Goal: Task Accomplishment & Management: Manage account settings

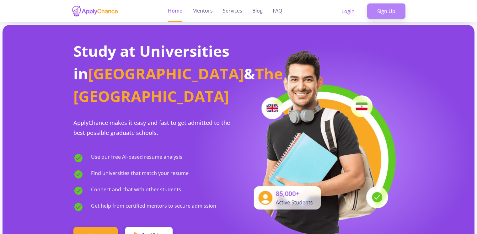
click at [374, 11] on link "Sign Up" at bounding box center [386, 11] width 38 height 16
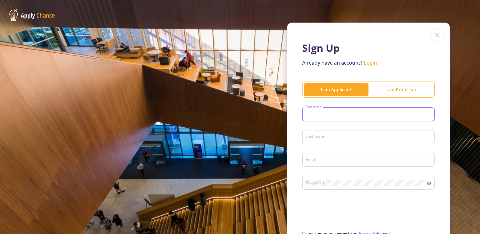
click at [358, 114] on input "First name" at bounding box center [369, 115] width 128 height 6
type input "aryan"
type input "[PERSON_NAME]"
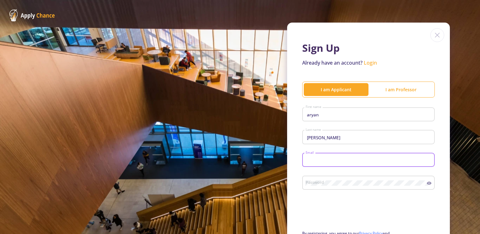
click at [334, 160] on input "Email" at bounding box center [369, 161] width 128 height 6
type input "[EMAIL_ADDRESS][DOMAIN_NAME]"
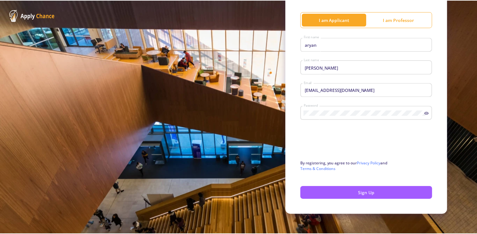
scroll to position [73, 0]
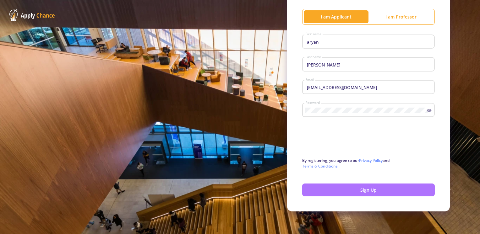
click at [331, 188] on button "Sign Up" at bounding box center [368, 190] width 133 height 13
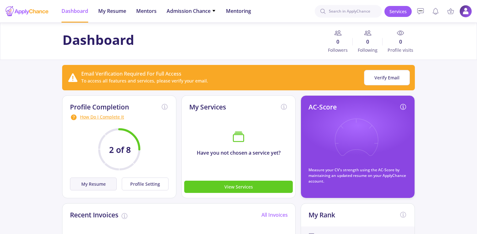
click at [103, 188] on button "My Resume" at bounding box center [93, 184] width 47 height 13
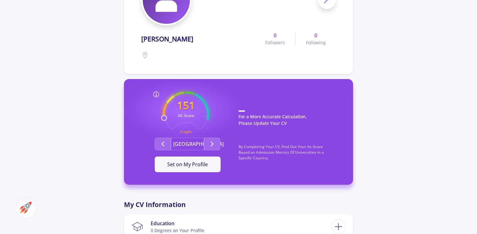
scroll to position [103, 0]
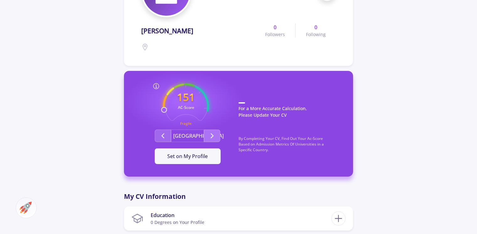
click at [211, 136] on icon "Second group" at bounding box center [213, 136] width 8 height 8
click at [163, 138] on polyline "Second group" at bounding box center [163, 136] width 2 height 4
click at [208, 133] on button "Second group" at bounding box center [212, 136] width 16 height 13
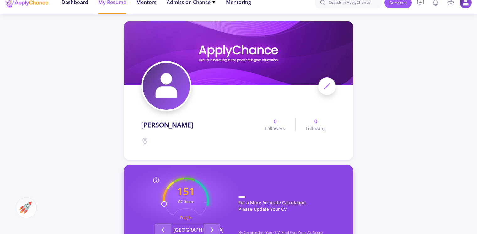
scroll to position [0, 0]
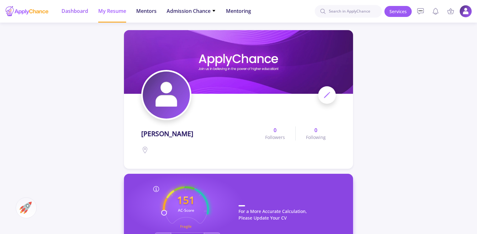
click at [70, 13] on span "Dashboard" at bounding box center [75, 11] width 27 height 8
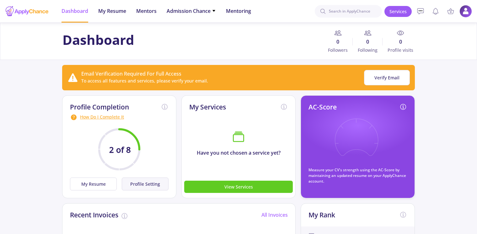
click at [138, 185] on button "Profile Setting" at bounding box center [145, 184] width 47 height 13
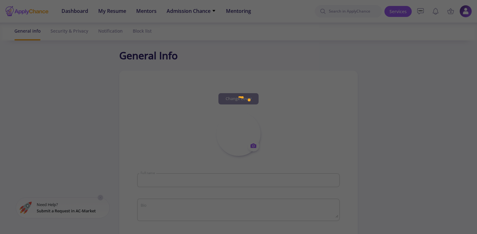
type input "[PERSON_NAME]"
type input "aryankhaledian"
type input "[EMAIL_ADDRESS][DOMAIN_NAME]"
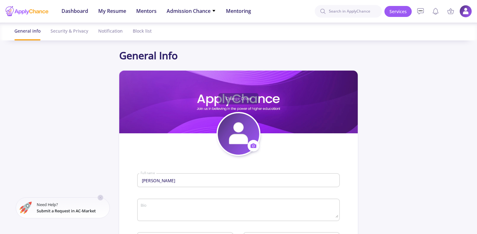
click at [138, 185] on div "[PERSON_NAME] Full name" at bounding box center [238, 179] width 203 height 16
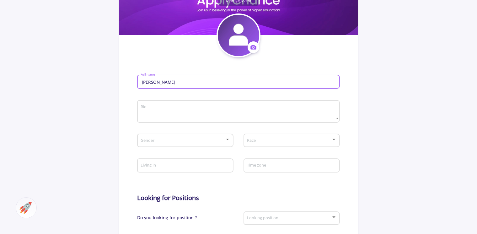
scroll to position [99, 0]
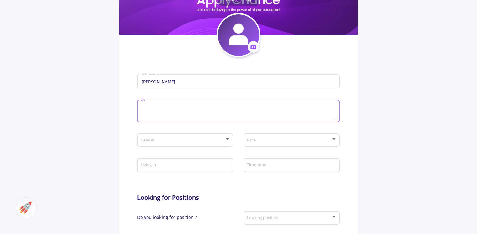
click at [145, 107] on textarea "Bio" at bounding box center [239, 111] width 198 height 15
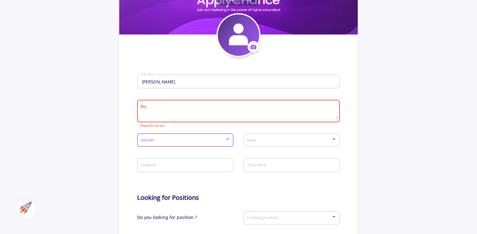
click at [172, 141] on span at bounding box center [183, 140] width 83 height 4
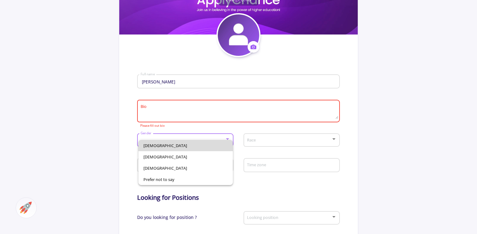
click at [163, 144] on span "[DEMOGRAPHIC_DATA]" at bounding box center [186, 145] width 85 height 11
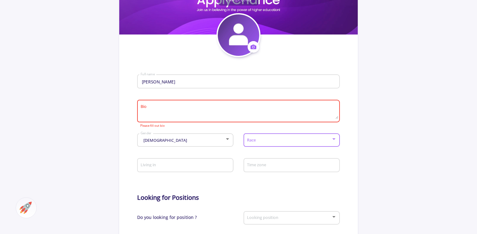
click at [264, 139] on span at bounding box center [289, 140] width 83 height 4
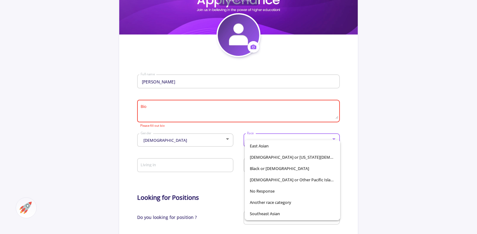
scroll to position [11, 0]
click at [192, 164] on div at bounding box center [238, 117] width 477 height 234
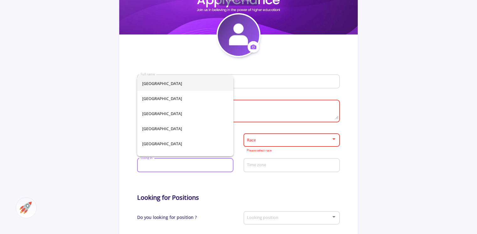
click at [192, 164] on input "Living in" at bounding box center [186, 166] width 92 height 6
type input "ir"
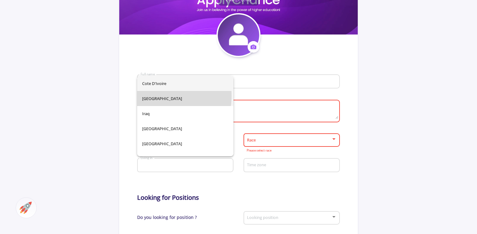
click at [157, 96] on div "Cote d'Ivoire [GEOGRAPHIC_DATA] [GEOGRAPHIC_DATA] [GEOGRAPHIC_DATA] [GEOGRAPHIC…" at bounding box center [185, 116] width 96 height 80
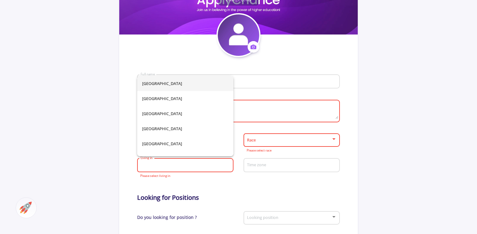
click at [195, 168] on input "Living in" at bounding box center [186, 166] width 92 height 6
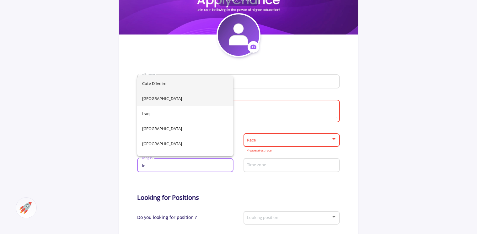
type input "ir"
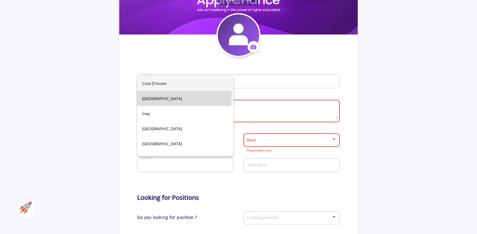
click at [145, 95] on div "Cote d'Ivoire [GEOGRAPHIC_DATA] [GEOGRAPHIC_DATA] [GEOGRAPHIC_DATA] [GEOGRAPHIC…" at bounding box center [185, 116] width 96 height 80
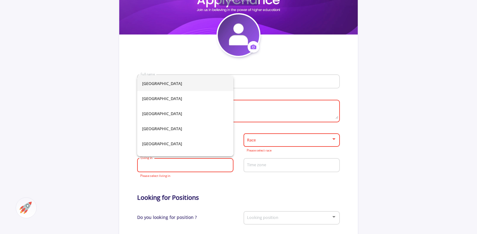
click at [263, 145] on div "Race" at bounding box center [292, 139] width 90 height 16
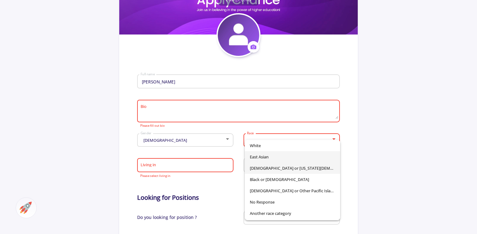
scroll to position [10, 0]
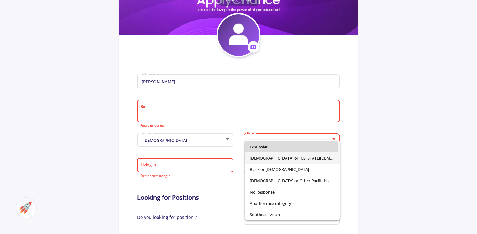
click at [276, 146] on span "East Asian" at bounding box center [292, 146] width 85 height 11
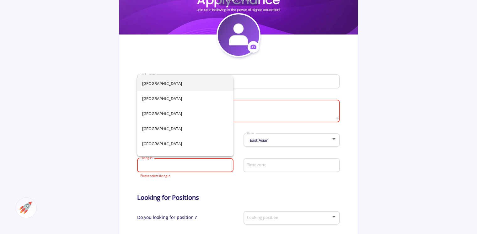
click at [180, 163] on input "Living in" at bounding box center [186, 166] width 92 height 6
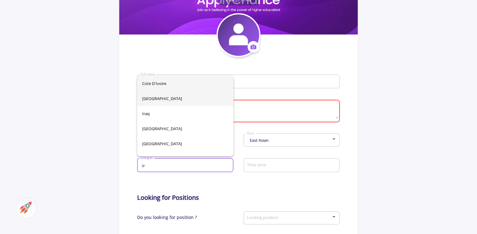
type input "ir"
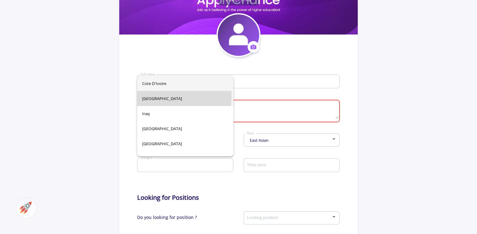
click at [152, 96] on div "Cote d'Ivoire [GEOGRAPHIC_DATA] [GEOGRAPHIC_DATA] [GEOGRAPHIC_DATA] [GEOGRAPHIC…" at bounding box center [185, 116] width 96 height 80
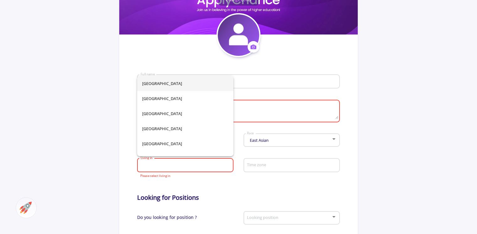
click at [108, 151] on app-general-setting "General Info Change Cover Change cover Remove cover Change photo Remove photo […" at bounding box center [238, 172] width 477 height 446
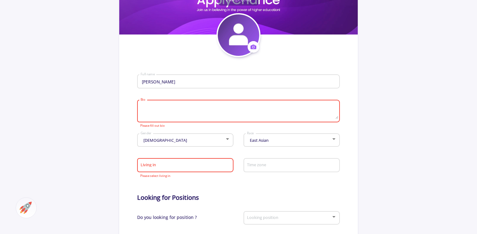
click at [153, 110] on textarea "Bio" at bounding box center [239, 111] width 198 height 15
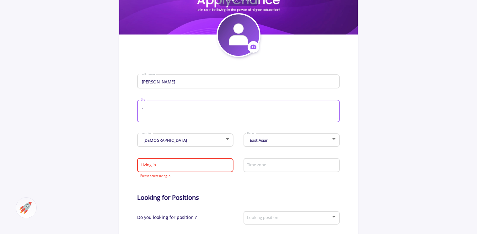
type textarea "."
click at [157, 161] on div "Living in" at bounding box center [185, 164] width 90 height 16
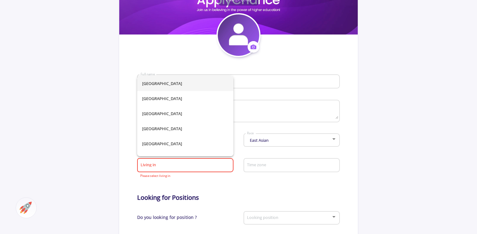
click at [157, 161] on div "Living in" at bounding box center [185, 164] width 90 height 16
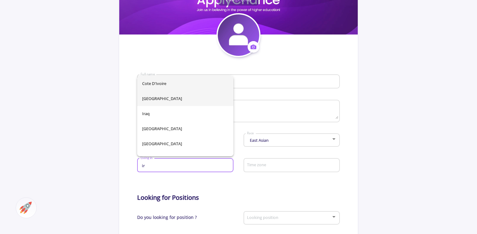
type input "ir"
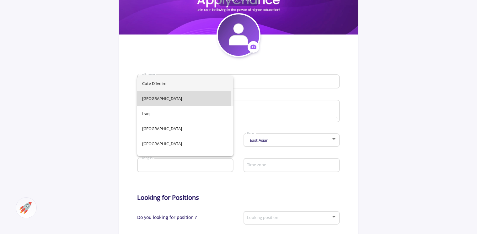
click at [147, 98] on div "Cote d'Ivoire [GEOGRAPHIC_DATA] [GEOGRAPHIC_DATA] [GEOGRAPHIC_DATA] [GEOGRAPHIC…" at bounding box center [185, 116] width 96 height 80
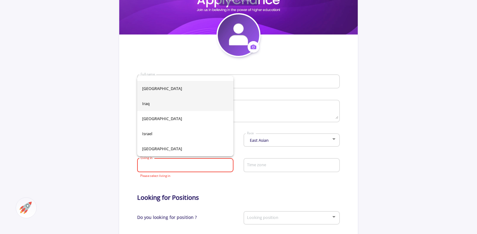
scroll to position [1305, 0]
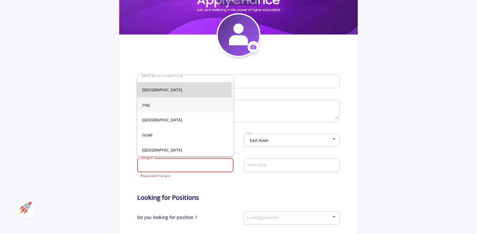
click at [152, 91] on span "[GEOGRAPHIC_DATA]" at bounding box center [185, 89] width 86 height 15
type input "[GEOGRAPHIC_DATA]"
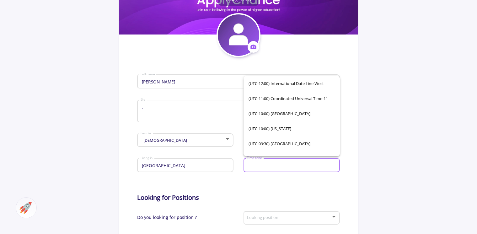
click at [259, 166] on input "Time zone" at bounding box center [293, 166] width 92 height 6
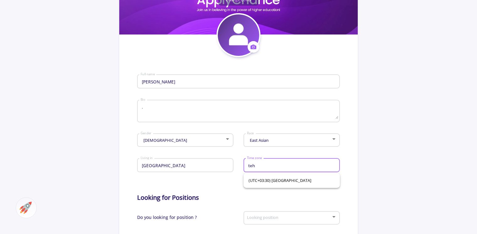
scroll to position [0, 0]
type input "teh"
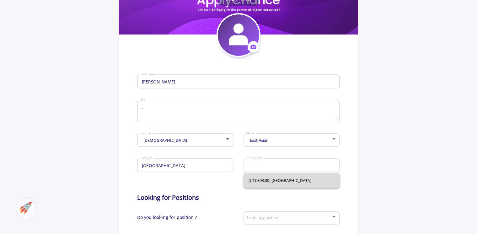
click at [272, 181] on span "(UTC+03:30) [GEOGRAPHIC_DATA]" at bounding box center [292, 180] width 86 height 15
type input "(UTC+03:30) [GEOGRAPHIC_DATA]"
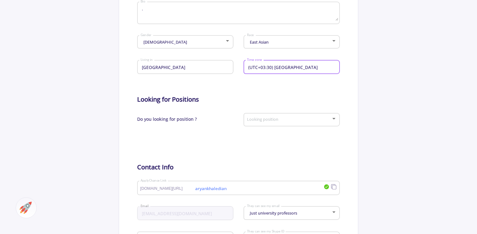
scroll to position [198, 0]
click at [286, 123] on div "Looking position" at bounding box center [292, 118] width 90 height 16
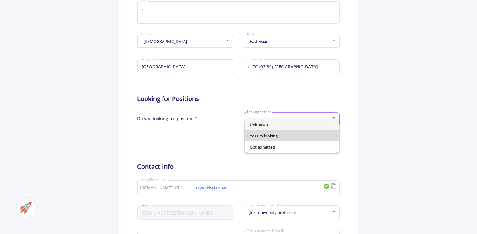
click at [278, 136] on span "Yes I'm looking" at bounding box center [292, 135] width 85 height 11
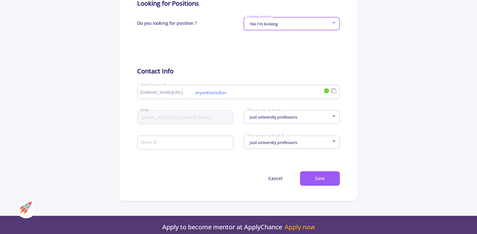
scroll to position [294, 0]
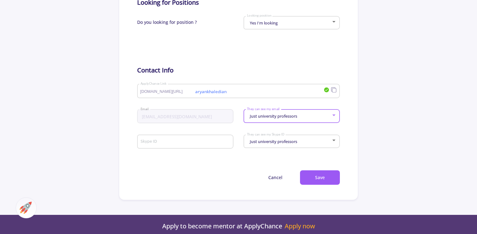
click at [311, 119] on div "Just university professors" at bounding box center [289, 116] width 85 height 5
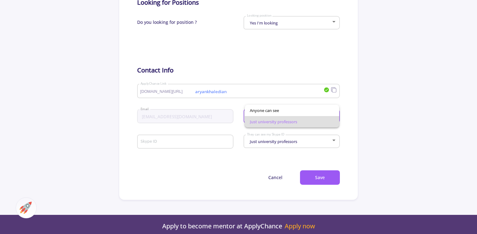
click at [266, 48] on div at bounding box center [238, 117] width 477 height 234
click at [310, 120] on div "Just university professors They can see my email" at bounding box center [292, 115] width 90 height 16
click at [301, 109] on span "Anyone can see" at bounding box center [292, 110] width 85 height 11
click at [300, 147] on div "Just university professors They can see my Skype ID" at bounding box center [292, 141] width 90 height 16
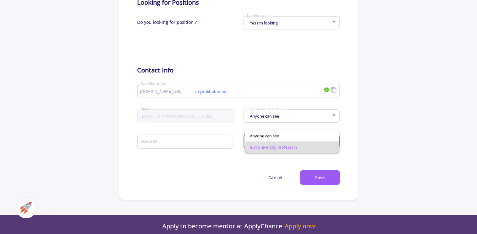
click at [285, 54] on div at bounding box center [238, 117] width 477 height 234
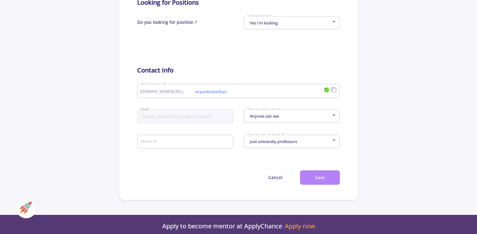
click at [317, 184] on button "Save" at bounding box center [320, 178] width 40 height 15
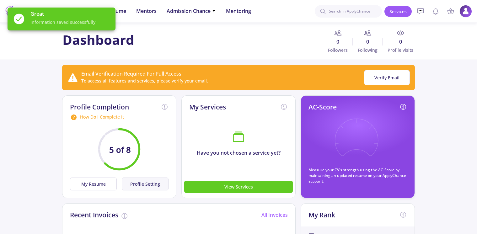
click at [132, 182] on button "Profile Setting" at bounding box center [145, 184] width 47 height 13
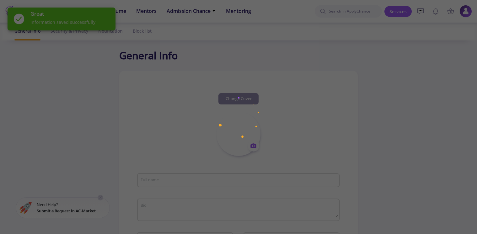
type input "[PERSON_NAME]"
type textarea "."
type input "[GEOGRAPHIC_DATA]"
type input "(UTC+03:30) [GEOGRAPHIC_DATA]"
type input "aryankhaledian"
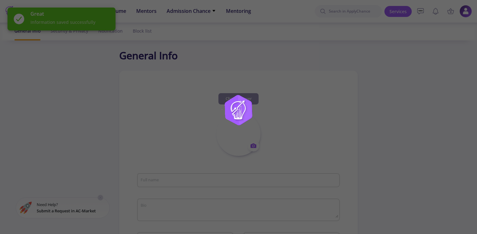
type input "[EMAIL_ADDRESS][DOMAIN_NAME]"
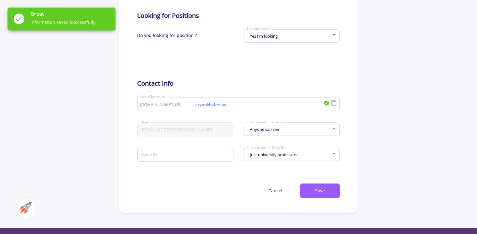
scroll to position [282, 0]
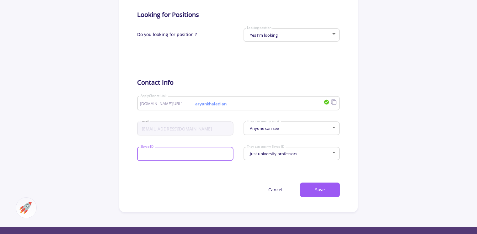
click at [211, 153] on input "Skype ID" at bounding box center [186, 155] width 92 height 6
click at [304, 196] on button "Save" at bounding box center [320, 190] width 40 height 15
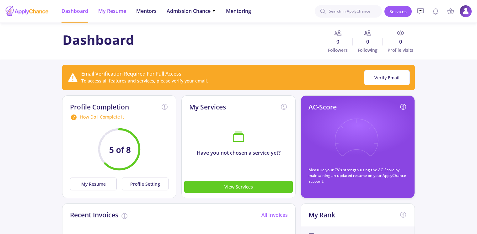
click at [102, 12] on span "My Resume" at bounding box center [112, 11] width 28 height 8
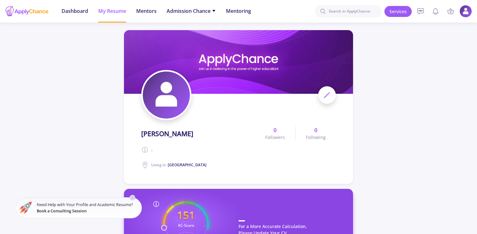
click at [162, 85] on img at bounding box center [166, 95] width 47 height 47
click at [325, 92] on icon at bounding box center [327, 95] width 8 height 8
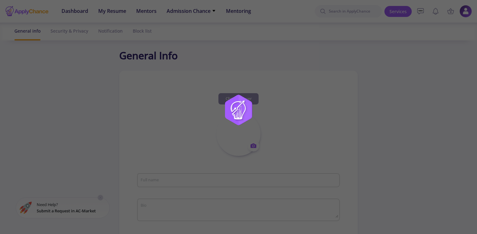
type input "[PERSON_NAME]"
type textarea "."
type input "[GEOGRAPHIC_DATA]"
type input "(UTC+03:30) [GEOGRAPHIC_DATA]"
type input "aryankhaledian"
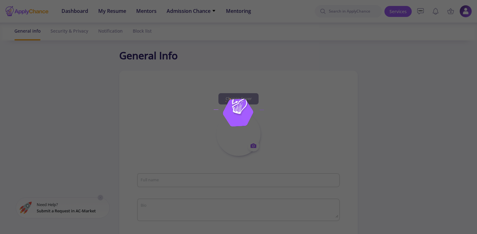
type input "[EMAIL_ADDRESS][DOMAIN_NAME]"
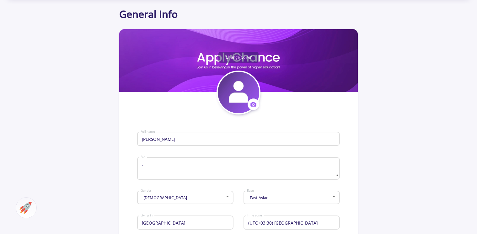
scroll to position [42, 0]
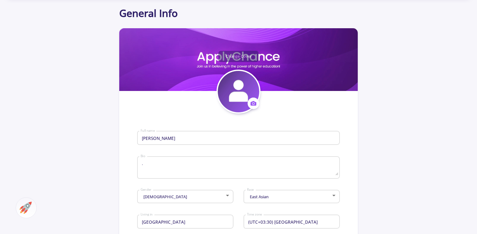
click at [254, 104] on circle at bounding box center [254, 104] width 2 height 2
click at [269, 126] on button "Change photo" at bounding box center [283, 123] width 70 height 16
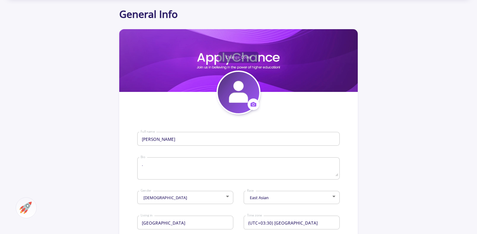
scroll to position [0, 0]
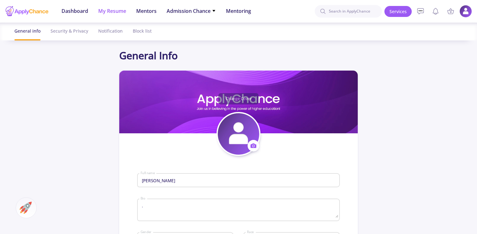
click at [110, 11] on span "My Resume" at bounding box center [112, 11] width 28 height 8
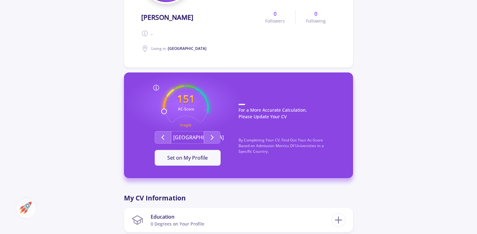
scroll to position [117, 0]
click at [207, 138] on button "Second group" at bounding box center [212, 137] width 16 height 13
click at [205, 160] on span "Set on My Profile" at bounding box center [187, 157] width 41 height 7
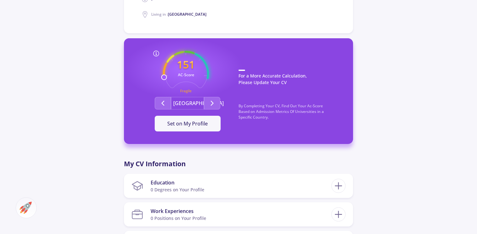
scroll to position [0, 0]
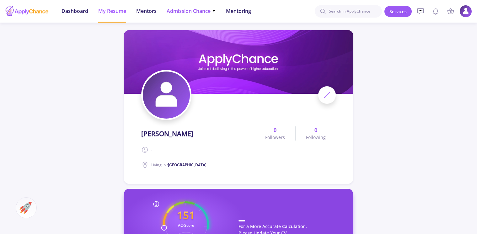
click at [177, 11] on span "Admission Chance" at bounding box center [191, 11] width 49 height 8
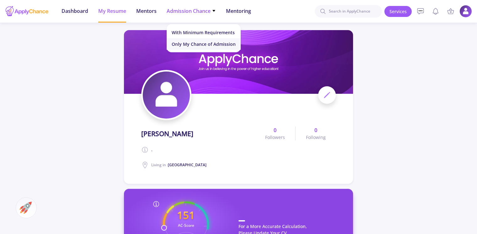
click at [212, 43] on link "Only My Chance of Admission" at bounding box center [204, 44] width 74 height 12
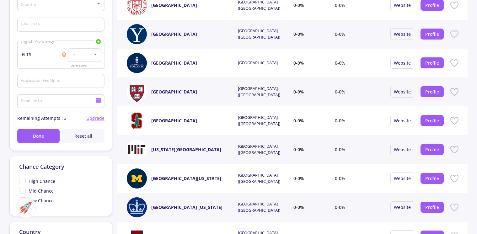
scroll to position [68, 0]
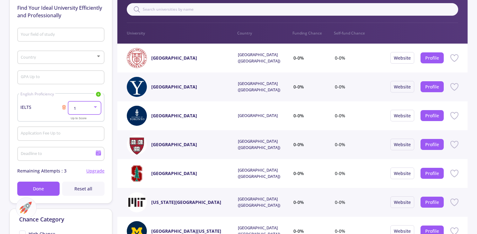
click at [97, 108] on div at bounding box center [96, 107] width 6 height 5
click at [80, 158] on span "7" at bounding box center [85, 157] width 22 height 11
click at [98, 95] on icon at bounding box center [98, 94] width 5 height 5
click at [48, 105] on span "IELTS" at bounding box center [45, 106] width 11 height 8
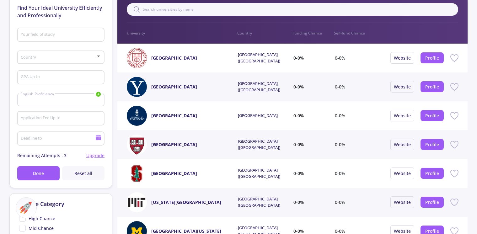
click at [48, 105] on div "English Proficiency IELTS TOEFL Duolingo PTE" at bounding box center [60, 99] width 87 height 13
click at [50, 96] on span "English Proficiency" at bounding box center [37, 94] width 36 height 6
click at [82, 102] on div at bounding box center [60, 102] width 81 height 3
click at [100, 95] on icon at bounding box center [98, 94] width 5 height 5
click at [62, 105] on link "IELTS" at bounding box center [67, 105] width 70 height 9
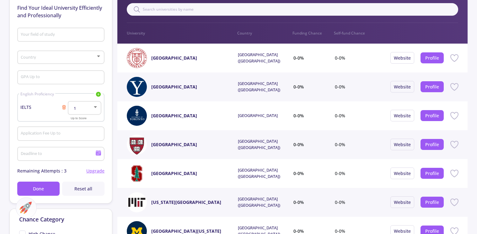
click at [95, 107] on div at bounding box center [95, 107] width 3 height 2
click at [80, 177] on span "7" at bounding box center [85, 178] width 22 height 11
click at [49, 188] on button "Done" at bounding box center [38, 189] width 42 height 14
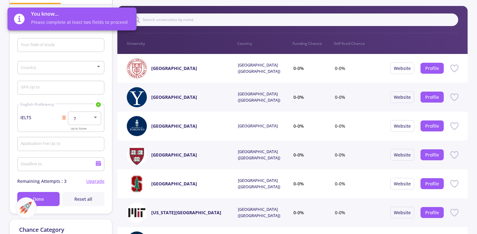
scroll to position [57, 0]
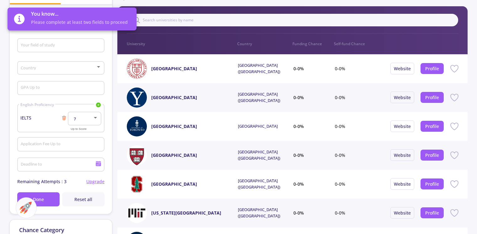
click at [63, 46] on input "Your field of study" at bounding box center [61, 46] width 83 height 6
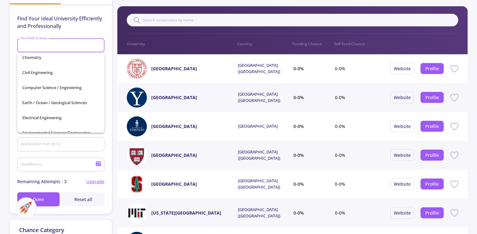
scroll to position [81, 0]
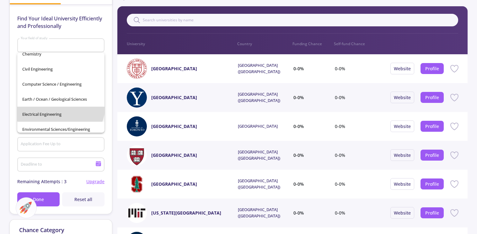
click at [60, 107] on span "Electrical Engineering" at bounding box center [60, 114] width 77 height 15
type input "Electrical Engineering"
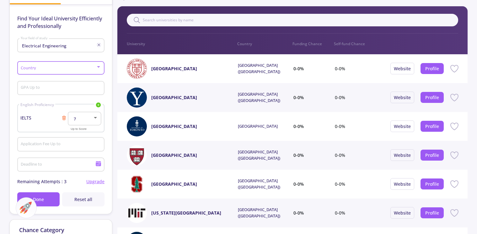
click at [60, 66] on span at bounding box center [59, 68] width 74 height 4
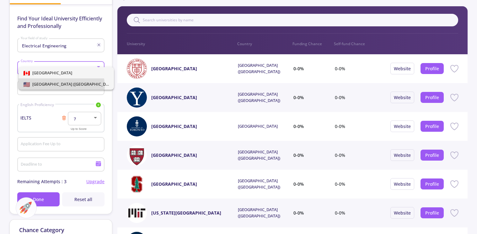
click at [57, 87] on span "[GEOGRAPHIC_DATA] ([GEOGRAPHIC_DATA])" at bounding box center [73, 84] width 86 height 6
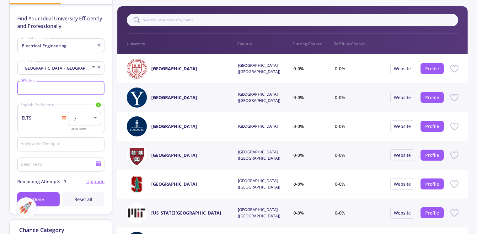
click at [60, 91] on input "GPA Up to" at bounding box center [61, 89] width 83 height 6
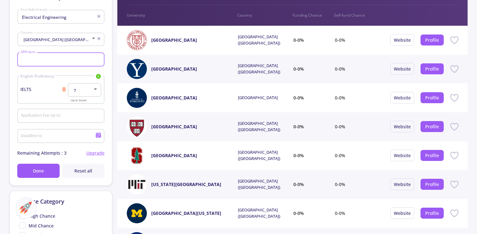
scroll to position [86, 0]
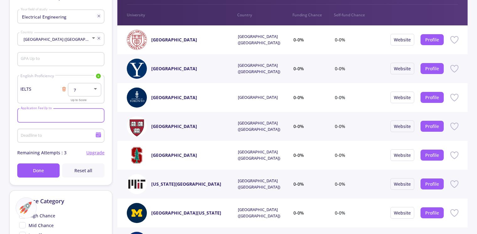
click at [59, 117] on input "Application Fee Up to" at bounding box center [61, 116] width 83 height 6
click at [56, 137] on input "Deadline to" at bounding box center [58, 136] width 77 height 6
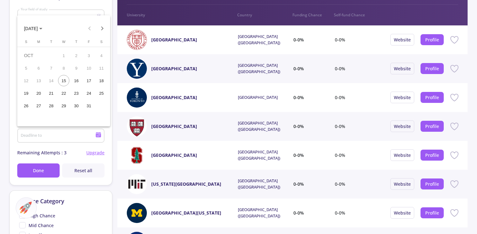
click at [56, 137] on div at bounding box center [238, 117] width 477 height 234
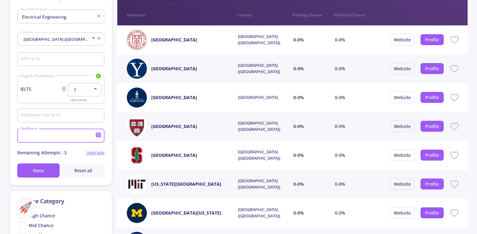
click at [56, 137] on input "Deadline to" at bounding box center [58, 136] width 77 height 6
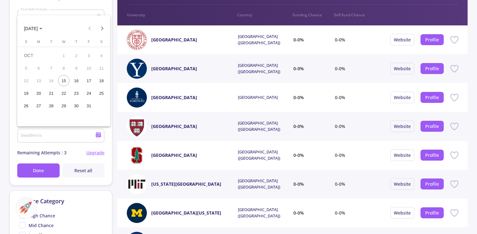
click at [46, 167] on div at bounding box center [238, 117] width 477 height 234
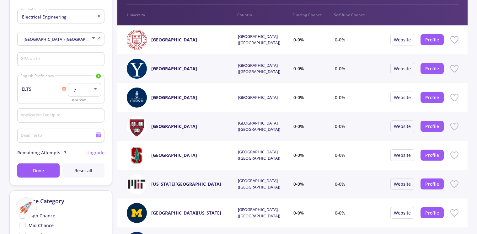
click at [46, 167] on button "Done" at bounding box center [38, 171] width 42 height 14
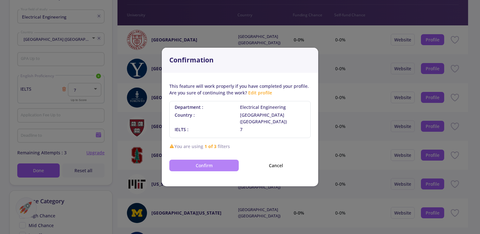
click at [195, 160] on button "Confirm" at bounding box center [203, 166] width 69 height 12
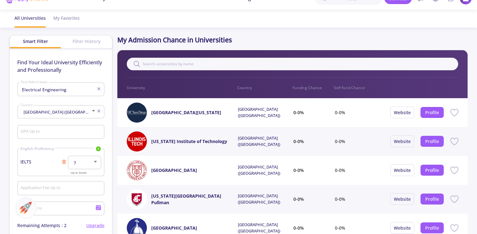
scroll to position [0, 0]
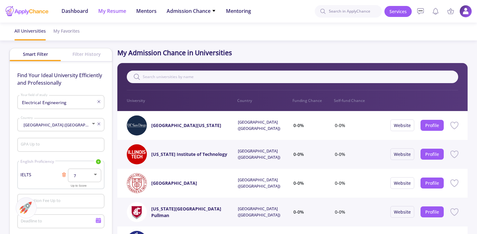
click at [111, 9] on span "My Resume" at bounding box center [112, 11] width 28 height 8
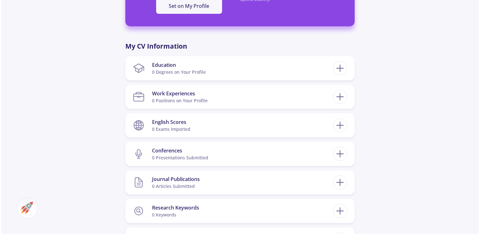
scroll to position [274, 0]
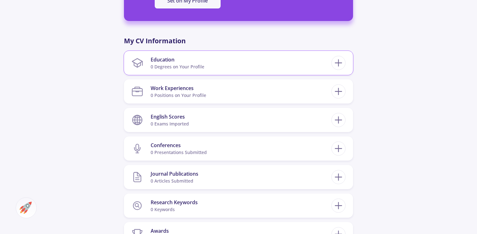
click at [173, 66] on div "0 Degrees on Your Profile" at bounding box center [178, 66] width 54 height 7
click at [336, 59] on icon at bounding box center [339, 63] width 12 height 12
checkbox input "false"
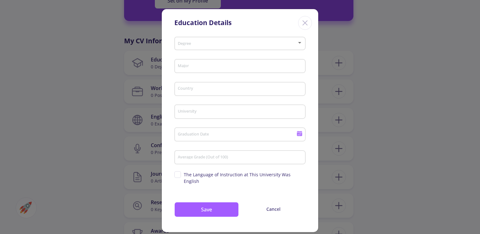
click at [206, 39] on div "Degree" at bounding box center [239, 43] width 125 height 16
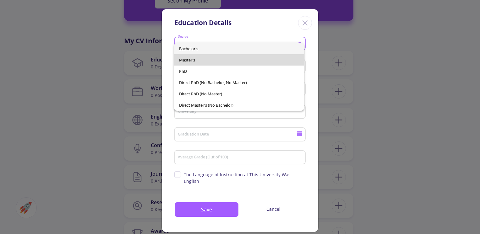
click at [211, 58] on span "Master's" at bounding box center [239, 59] width 120 height 11
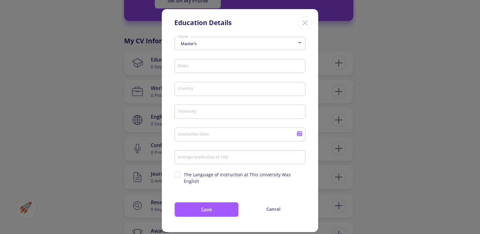
click at [206, 41] on div "Master's Degree" at bounding box center [239, 43] width 125 height 16
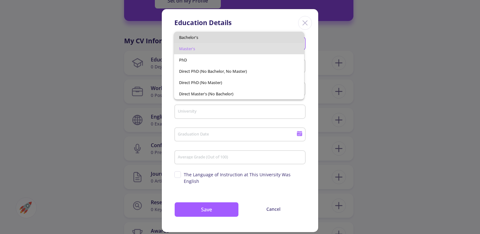
click at [206, 33] on span "Bachelor's" at bounding box center [239, 37] width 120 height 11
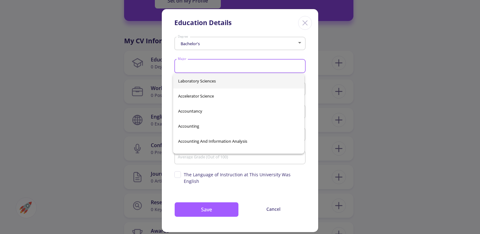
click at [196, 68] on input "Major" at bounding box center [240, 67] width 127 height 6
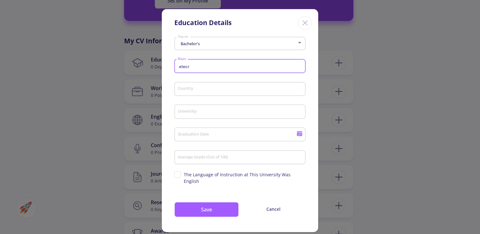
scroll to position [0, 0]
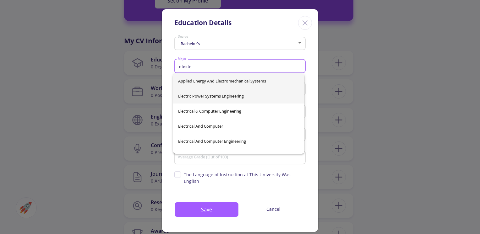
type input "electr"
click at [209, 99] on div "Applied Energy And Electromechanical Systems Electric Power Systems Engineering…" at bounding box center [238, 113] width 131 height 80
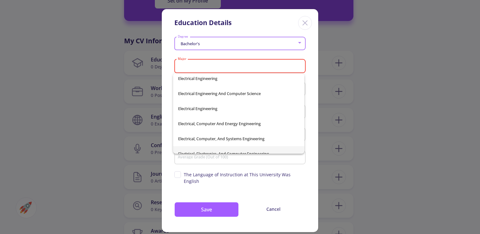
scroll to position [11169, 0]
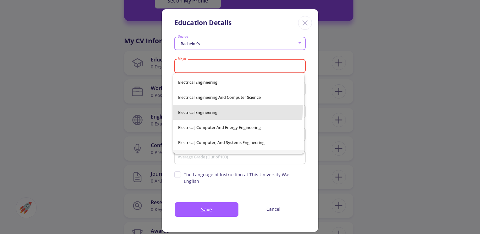
click at [216, 109] on span "Electrical Engineering" at bounding box center [238, 112] width 121 height 15
type input "Electrical Engineering"
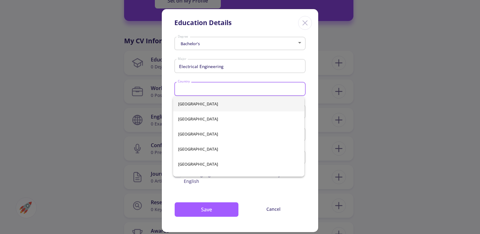
click at [200, 89] on input "Country" at bounding box center [240, 90] width 127 height 6
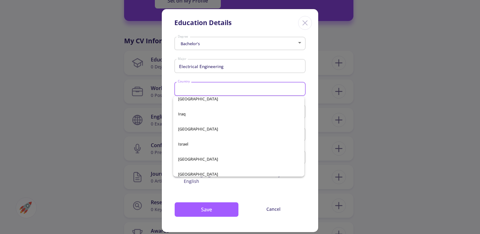
scroll to position [1314, 0]
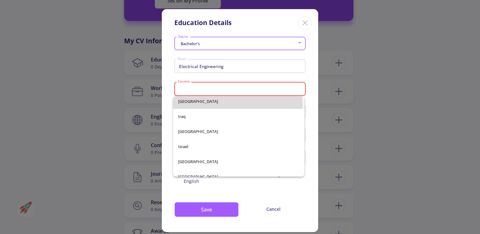
click at [190, 105] on span "[GEOGRAPHIC_DATA]" at bounding box center [238, 101] width 121 height 15
type input "[GEOGRAPHIC_DATA]"
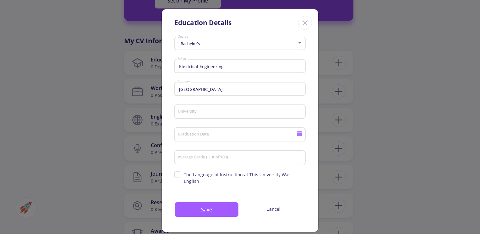
click at [191, 115] on div "University" at bounding box center [239, 110] width 125 height 16
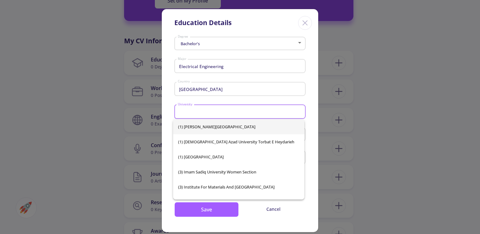
click at [193, 111] on input "University" at bounding box center [240, 112] width 127 height 6
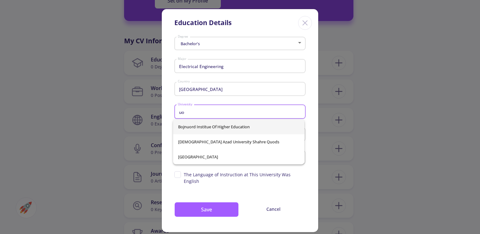
scroll to position [0, 0]
type input "u"
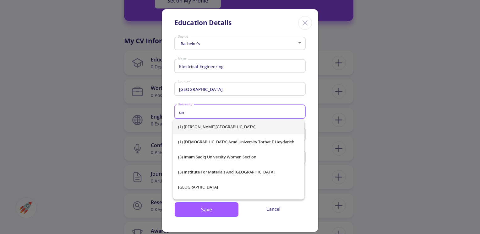
type input "u"
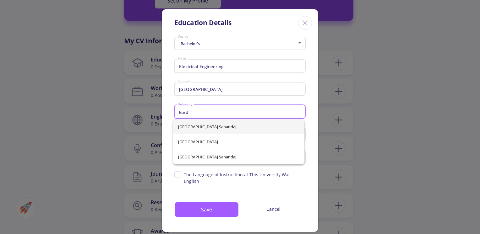
type input "kurd"
click at [212, 125] on div "[GEOGRAPHIC_DATA] [GEOGRAPHIC_DATA]" at bounding box center [238, 141] width 131 height 45
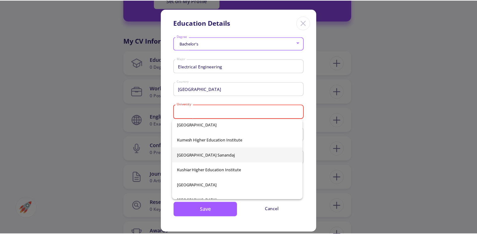
scroll to position [7900, 0]
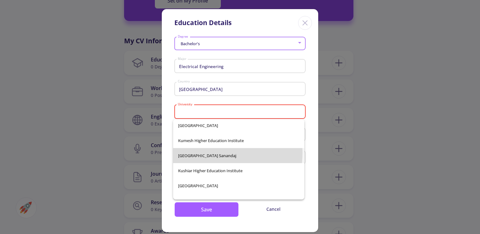
click at [208, 153] on span "[GEOGRAPHIC_DATA] Sanandaj" at bounding box center [238, 155] width 121 height 15
type input "[GEOGRAPHIC_DATA] Sanandaj"
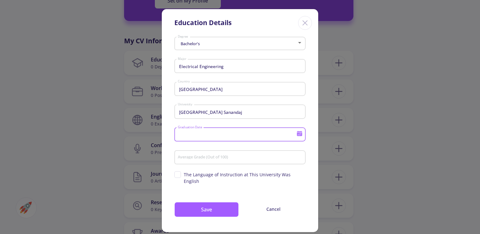
click at [212, 136] on input "Graduation Date" at bounding box center [237, 135] width 121 height 6
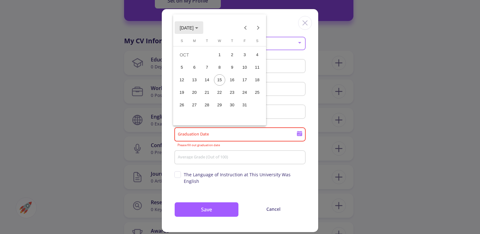
click at [198, 27] on span "[DATE]" at bounding box center [189, 27] width 19 height 5
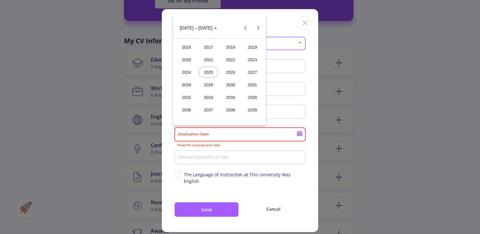
click at [229, 72] on div "2026" at bounding box center [230, 72] width 20 height 11
drag, startPoint x: 191, startPoint y: 62, endPoint x: 206, endPoint y: 73, distance: 18.5
click at [206, 73] on tbody "[DATE] FEB MAR APR MAY JUN [DATE] AUG SEP OCT NOV DEC" at bounding box center [220, 66] width 88 height 50
click at [206, 73] on div "JUN" at bounding box center [208, 72] width 20 height 11
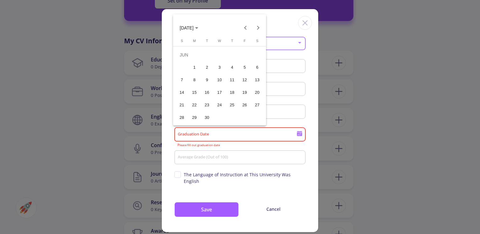
click at [205, 106] on div "23" at bounding box center [206, 105] width 11 height 11
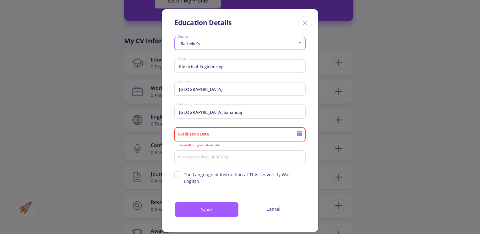
type input "[DATE]"
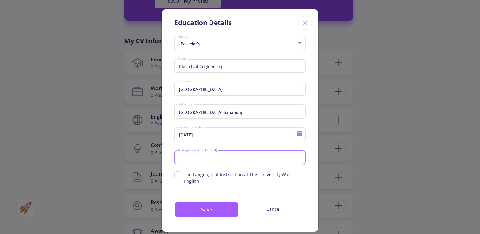
click at [198, 159] on input "Average Grade (Out of 100)" at bounding box center [240, 158] width 127 height 6
click at [219, 158] on input "Average Grade (Out of 100)" at bounding box center [240, 158] width 127 height 6
type input "75"
click at [196, 207] on button "Save" at bounding box center [206, 209] width 64 height 15
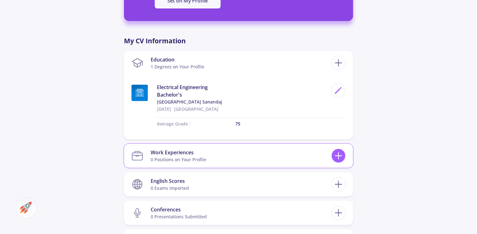
click at [340, 157] on icon at bounding box center [339, 156] width 12 height 12
checkbox input "false"
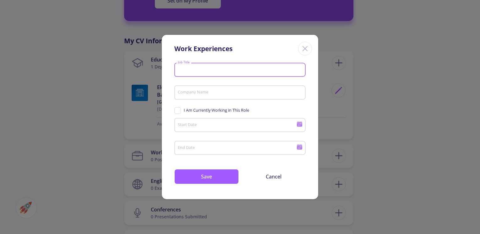
click at [196, 72] on input "Job Title" at bounding box center [240, 70] width 127 height 6
type input "student"
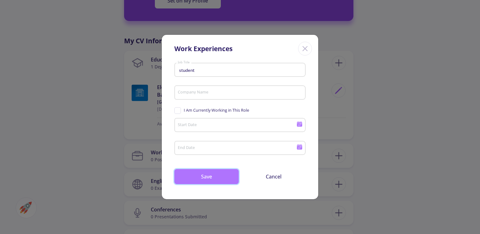
click at [208, 179] on button "Save" at bounding box center [206, 176] width 64 height 15
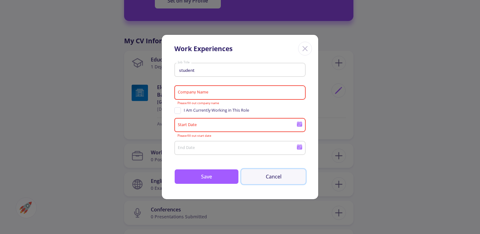
click at [275, 181] on button "Cancel" at bounding box center [273, 176] width 64 height 15
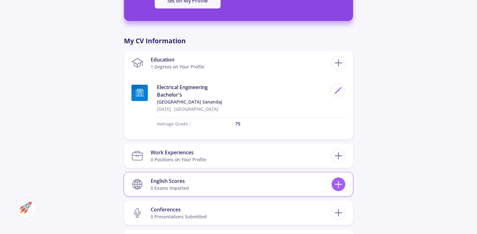
click at [342, 182] on icon at bounding box center [339, 185] width 12 height 12
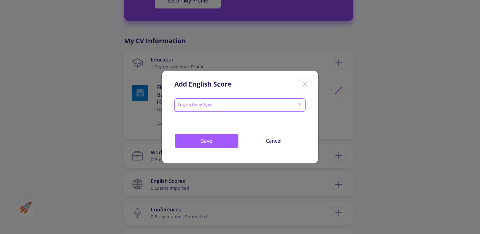
click at [207, 105] on span at bounding box center [238, 105] width 118 height 4
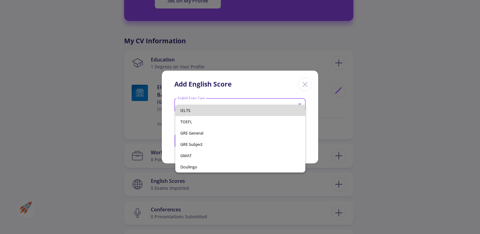
click at [211, 114] on span "IELTS" at bounding box center [240, 110] width 120 height 11
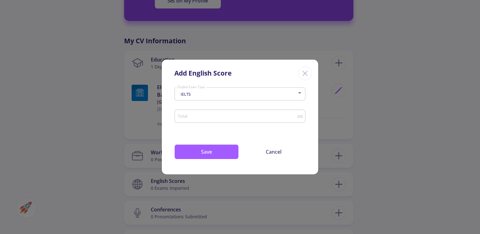
click at [212, 120] on div "Total" at bounding box center [237, 115] width 120 height 16
type input "7"
click at [198, 158] on button "Save" at bounding box center [206, 151] width 64 height 15
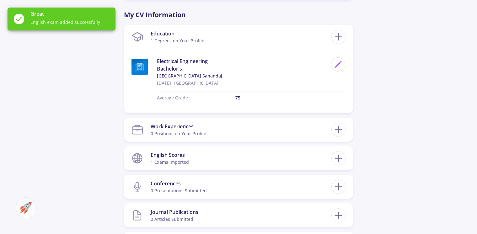
scroll to position [301, 0]
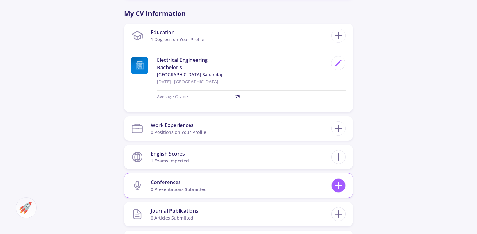
click at [339, 184] on icon at bounding box center [339, 186] width 12 height 12
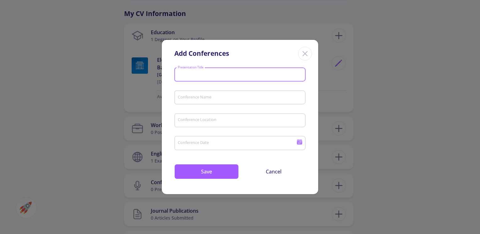
click at [194, 76] on input "Presentation Title" at bounding box center [240, 75] width 127 height 6
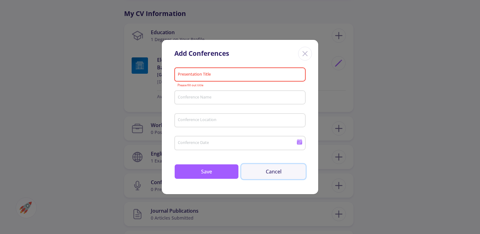
click at [265, 172] on button "Cancel" at bounding box center [273, 171] width 64 height 15
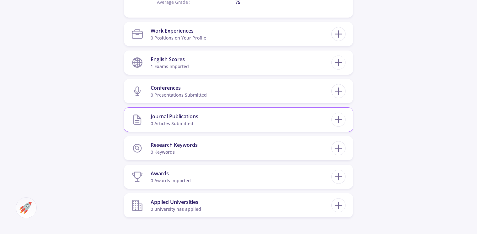
scroll to position [423, 0]
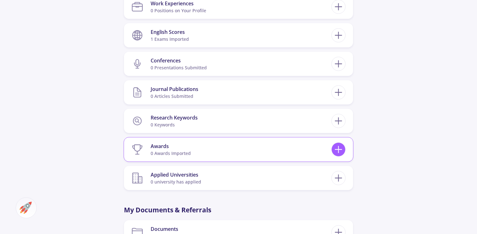
click at [342, 144] on icon at bounding box center [339, 150] width 12 height 12
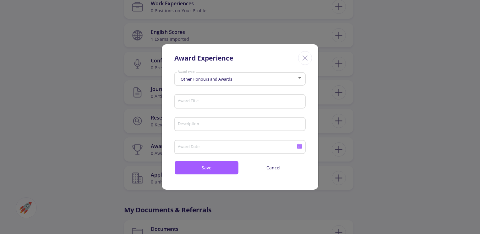
click at [99, 140] on div "Award Experience Other Honours and Awards Award type Award Title Description Aw…" at bounding box center [240, 117] width 480 height 234
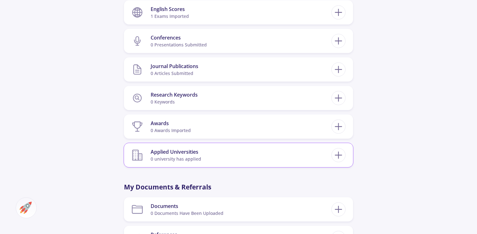
scroll to position [447, 0]
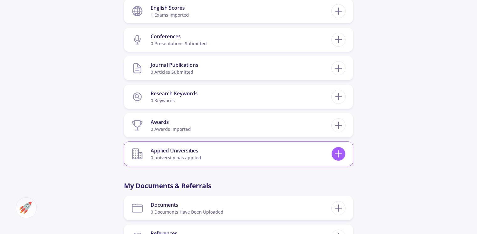
click at [345, 154] on div at bounding box center [339, 154] width 14 height 14
click at [340, 153] on icon at bounding box center [339, 154] width 12 height 12
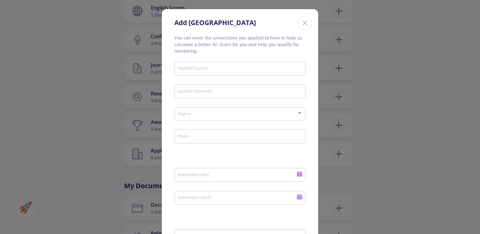
click at [360, 157] on div "Add [GEOGRAPHIC_DATA] You can enter the universities you applied to here to hel…" at bounding box center [240, 117] width 480 height 234
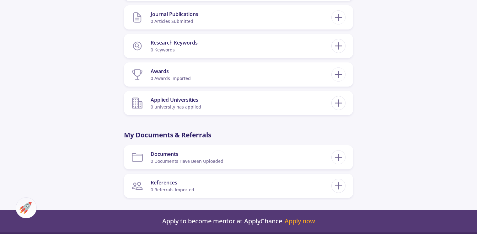
scroll to position [495, 0]
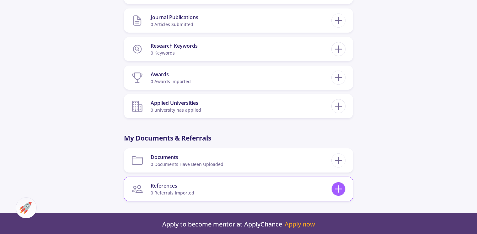
click at [338, 190] on icon at bounding box center [339, 189] width 12 height 12
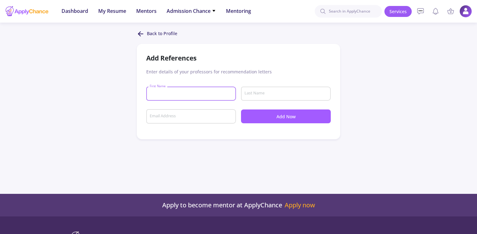
click at [171, 93] on input "First Name" at bounding box center [191, 94] width 85 height 6
type input "aryan"
type input "[PERSON_NAME]"
type input "[EMAIL_ADDRESS][DOMAIN_NAME]"
click at [138, 31] on icon at bounding box center [141, 34] width 8 height 8
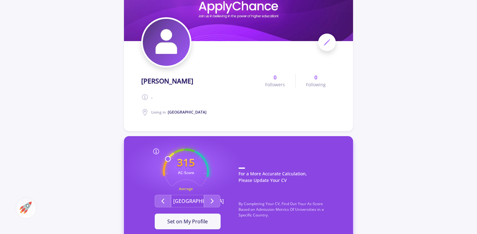
scroll to position [57, 0]
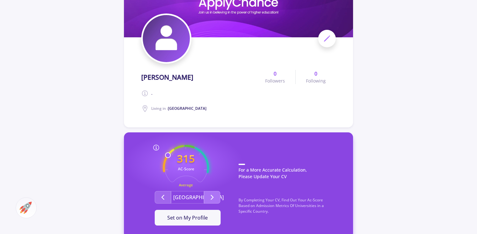
click at [210, 195] on icon "Second group" at bounding box center [213, 198] width 8 height 8
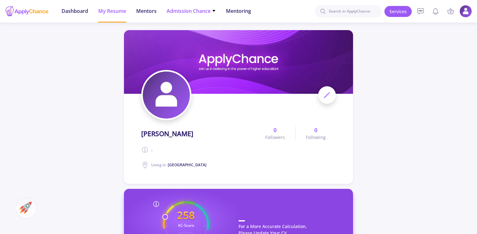
click at [193, 16] on li "Admission Chance With Minimum Requirements Only My Chance of Admission" at bounding box center [191, 11] width 49 height 23
click at [204, 8] on span "Admission Chance" at bounding box center [191, 11] width 49 height 8
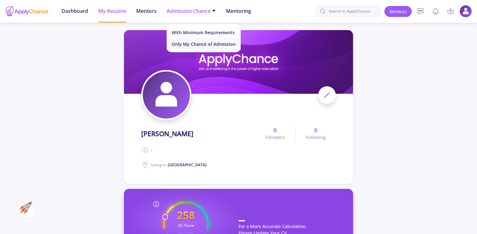
click at [191, 48] on link "Only My Chance of Admission" at bounding box center [204, 44] width 74 height 12
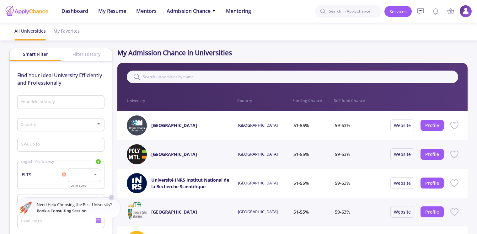
click at [80, 57] on div "Filter History" at bounding box center [86, 54] width 51 height 12
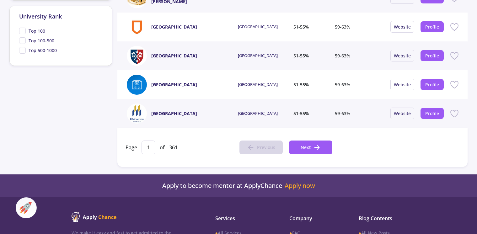
scroll to position [272, 0]
click at [310, 145] on span "Next" at bounding box center [306, 147] width 10 height 7
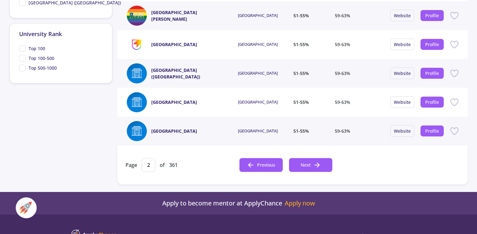
scroll to position [247, 0]
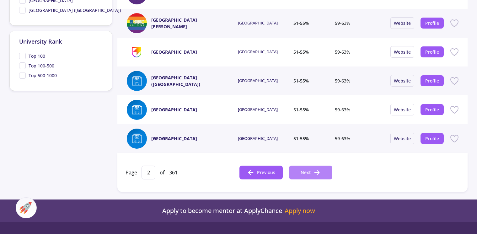
click at [311, 171] on button "Next" at bounding box center [310, 173] width 43 height 14
type input "3"
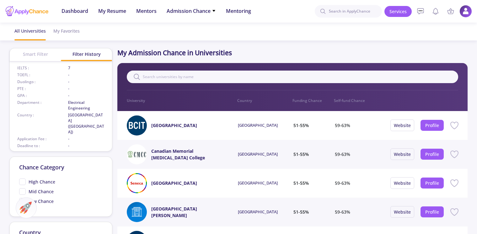
scroll to position [18, 0]
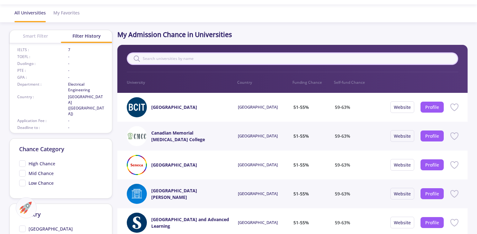
click at [250, 55] on input "text" at bounding box center [293, 58] width 332 height 13
type input "mit"
type input "1"
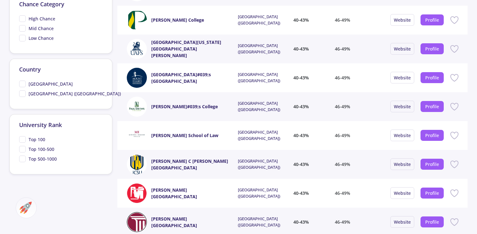
scroll to position [160, 0]
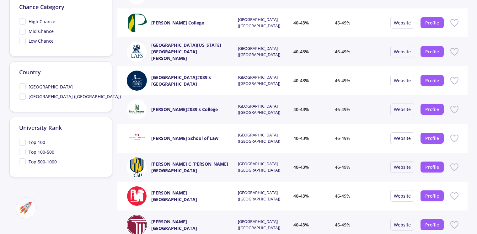
type input "mit"
click at [24, 159] on span "Top 500-1000" at bounding box center [38, 162] width 38 height 7
click at [23, 159] on input "Top 500-1000" at bounding box center [21, 161] width 4 height 4
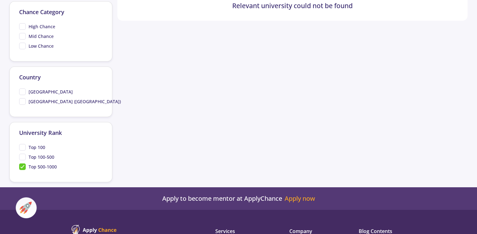
scroll to position [156, 0]
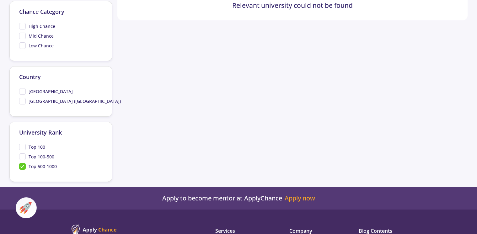
click at [19, 163] on span "Top 500-1000" at bounding box center [38, 166] width 38 height 7
click at [19, 163] on input "Top 500-1000" at bounding box center [21, 165] width 4 height 4
checkbox input "false"
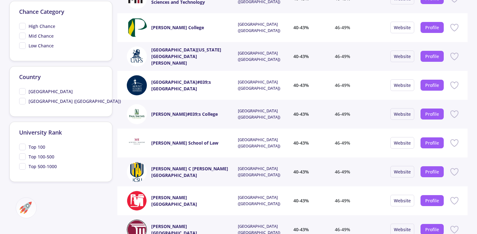
click at [22, 144] on span "Top 100" at bounding box center [32, 147] width 26 height 7
click at [22, 144] on input "Top 100" at bounding box center [21, 146] width 4 height 4
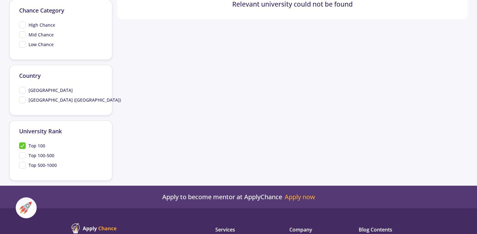
scroll to position [157, 0]
click at [22, 143] on span "Top 100" at bounding box center [32, 146] width 26 height 7
click at [22, 143] on input "Top 100" at bounding box center [21, 145] width 4 height 4
checkbox input "false"
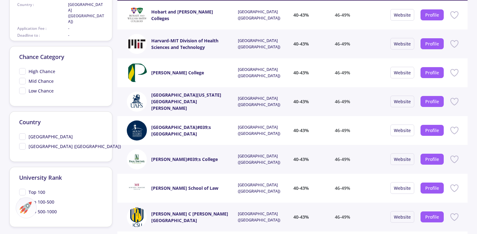
click at [22, 143] on span "[GEOGRAPHIC_DATA] ([GEOGRAPHIC_DATA])" at bounding box center [70, 146] width 102 height 7
click at [22, 143] on input "[GEOGRAPHIC_DATA] ([GEOGRAPHIC_DATA])" at bounding box center [21, 145] width 4 height 4
checkbox input "true"
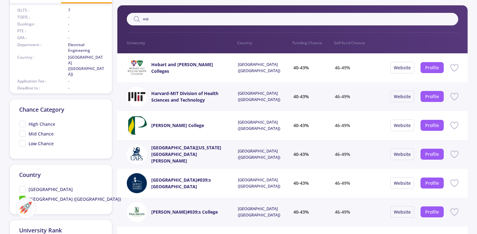
scroll to position [53, 0]
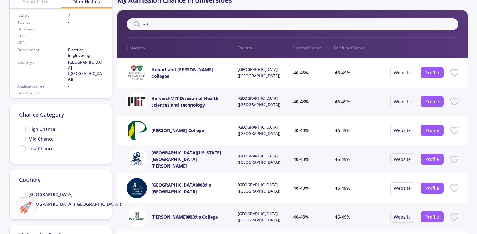
click at [24, 126] on span "High Chance" at bounding box center [37, 129] width 36 height 7
click at [23, 126] on input "High Chance" at bounding box center [21, 128] width 4 height 4
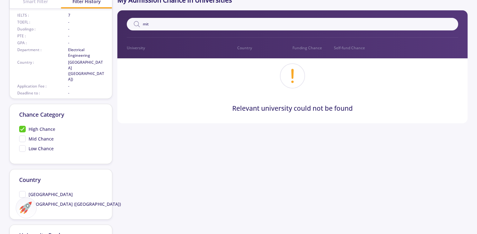
click at [24, 126] on span "High Chance" at bounding box center [37, 129] width 36 height 7
click at [23, 126] on input "High Chance" at bounding box center [21, 128] width 4 height 4
checkbox input "false"
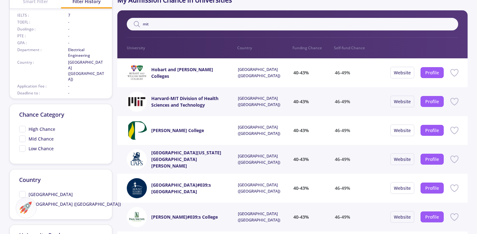
click at [23, 136] on span "Mid Chance" at bounding box center [36, 139] width 35 height 7
click at [23, 136] on input "Mid Chance" at bounding box center [21, 138] width 4 height 4
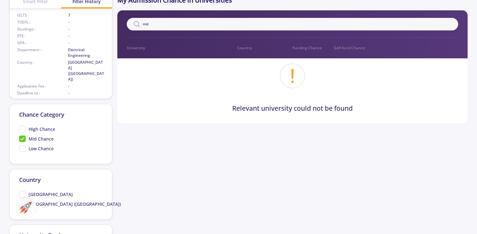
click at [23, 136] on span "Mid Chance" at bounding box center [36, 139] width 35 height 7
click at [23, 136] on input "Mid Chance" at bounding box center [21, 138] width 4 height 4
checkbox input "false"
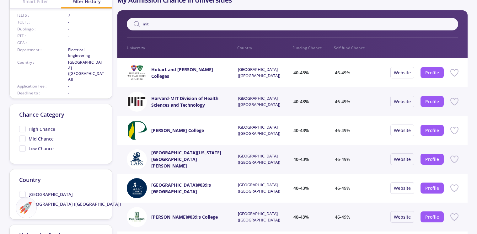
click at [22, 145] on span "Low Chance" at bounding box center [36, 148] width 35 height 7
click at [22, 145] on input "Low Chance" at bounding box center [21, 147] width 4 height 4
checkbox input "true"
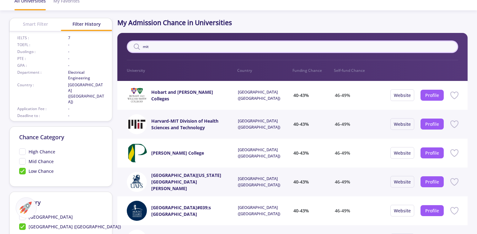
click at [180, 46] on input "mit" at bounding box center [293, 47] width 332 height 13
type input "m"
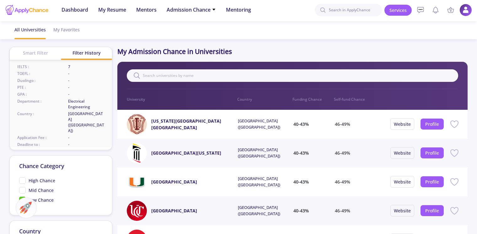
scroll to position [0, 0]
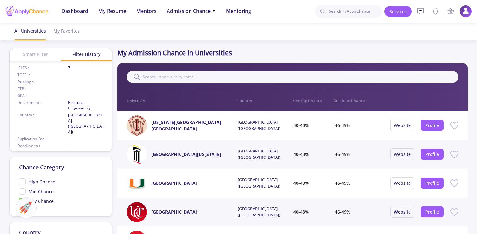
click at [35, 56] on div "Smart Filter" at bounding box center [35, 54] width 51 height 12
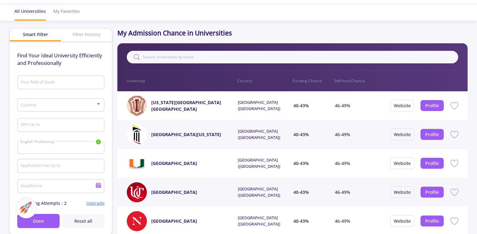
scroll to position [17, 0]
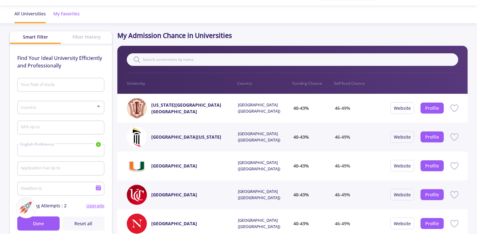
click at [65, 17] on div "My Favorites" at bounding box center [66, 13] width 26 height 17
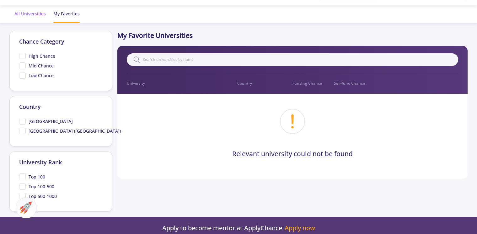
click at [28, 10] on div "All Universities" at bounding box center [29, 13] width 31 height 17
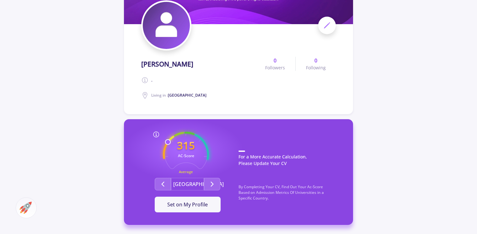
scroll to position [70, 0]
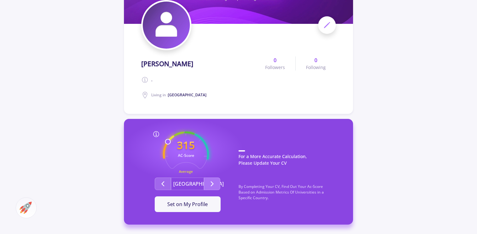
click at [209, 182] on icon "Second group" at bounding box center [213, 184] width 8 height 8
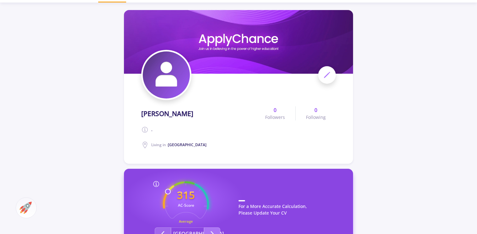
scroll to position [0, 0]
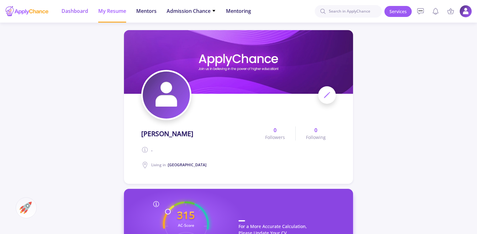
click at [80, 9] on span "Dashboard" at bounding box center [75, 11] width 27 height 8
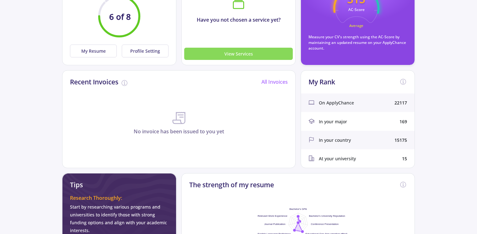
scroll to position [134, 0]
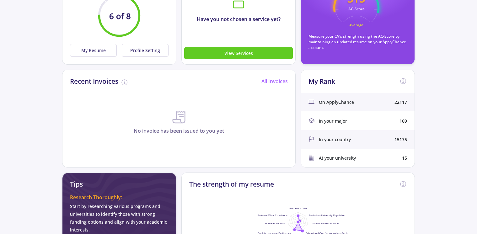
click at [334, 108] on div "On ApplyChance 22117" at bounding box center [358, 102] width 114 height 19
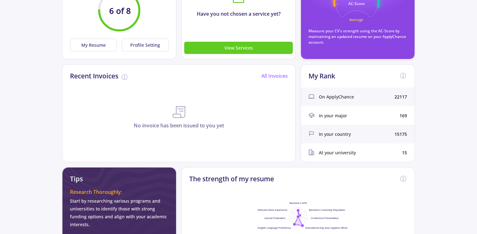
scroll to position [139, 0]
click at [313, 116] on polyline at bounding box center [311, 117] width 3 height 3
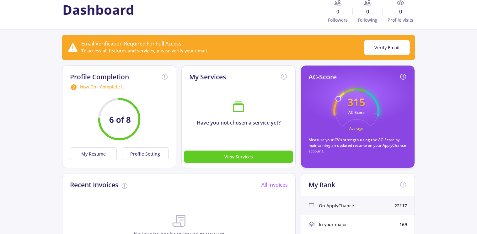
scroll to position [30, 0]
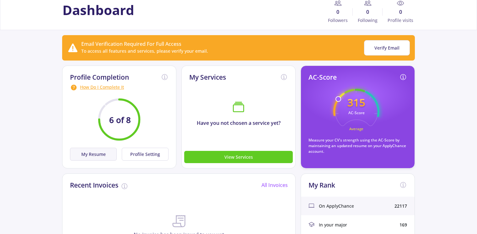
click at [100, 158] on button "My Resume" at bounding box center [93, 154] width 47 height 13
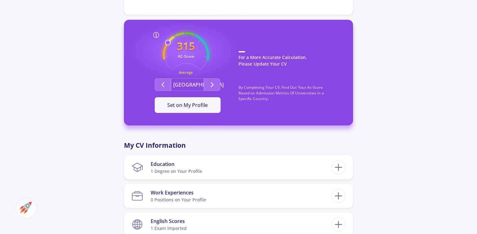
scroll to position [172, 0]
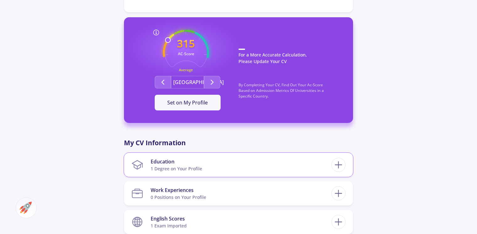
click at [215, 164] on section "Education 1 Degree on Your Profile" at bounding box center [232, 164] width 200 height 19
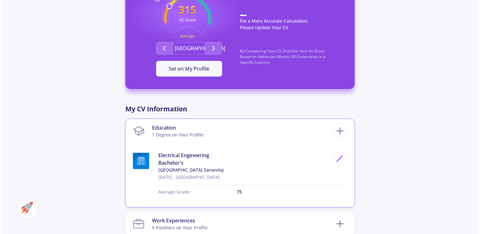
scroll to position [207, 0]
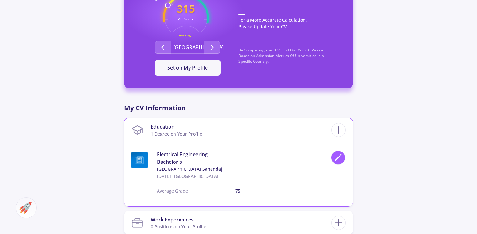
click at [341, 160] on icon at bounding box center [338, 158] width 8 height 8
type input "Electrical Engineering"
type input "[GEOGRAPHIC_DATA]"
type input "[DATE]"
type input "75"
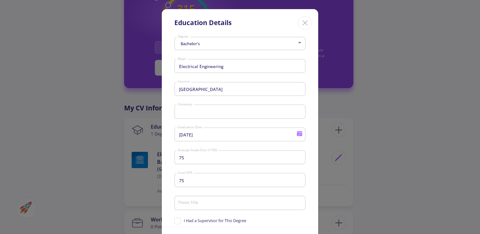
type input "[GEOGRAPHIC_DATA] Sanandaj"
click at [205, 138] on input "[DATE]" at bounding box center [237, 135] width 121 height 6
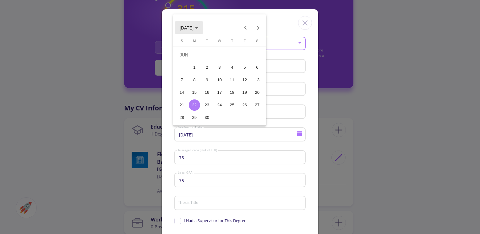
click at [190, 27] on span "[DATE]" at bounding box center [187, 27] width 14 height 5
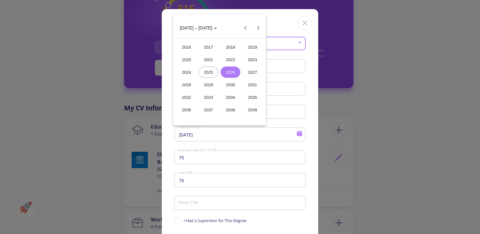
click at [190, 27] on span "[DATE] – [DATE]" at bounding box center [196, 27] width 33 height 5
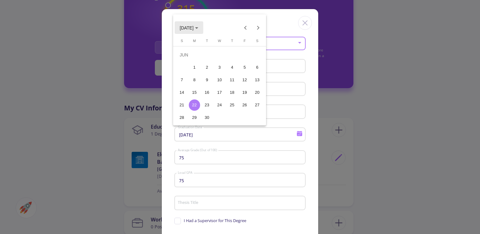
click at [190, 27] on span "[DATE]" at bounding box center [187, 27] width 14 height 5
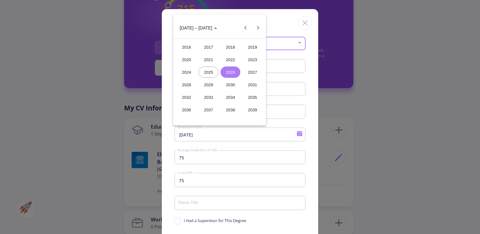
click at [228, 57] on div "2022" at bounding box center [230, 59] width 20 height 11
click at [211, 84] on div "OCT" at bounding box center [208, 84] width 20 height 11
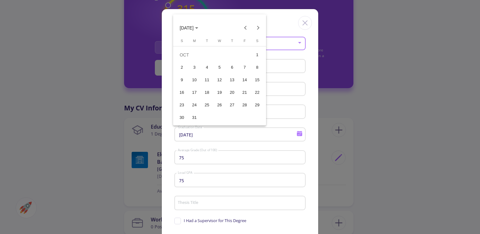
click at [208, 90] on div "18" at bounding box center [206, 92] width 11 height 11
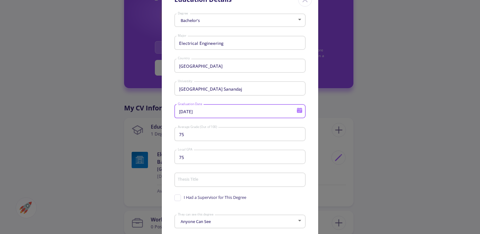
scroll to position [24, 0]
click at [203, 159] on input "75" at bounding box center [240, 157] width 127 height 6
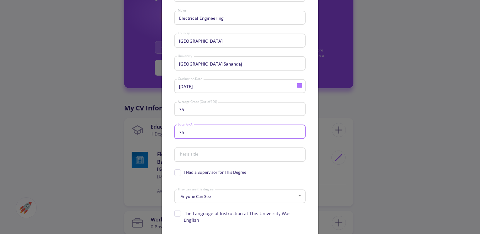
scroll to position [49, 0]
click at [203, 159] on div "Thesis Title" at bounding box center [239, 153] width 125 height 16
click at [198, 153] on input "Thesis Title" at bounding box center [240, 155] width 127 height 6
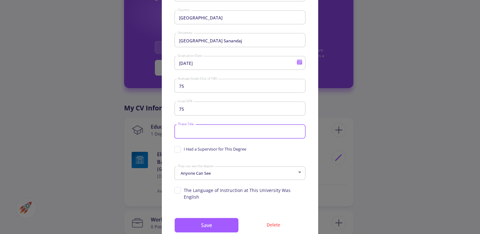
scroll to position [75, 0]
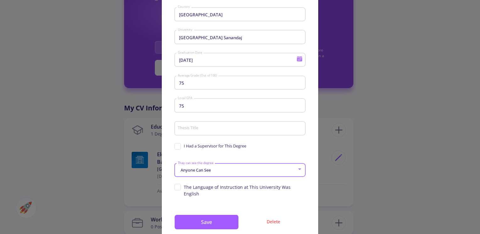
click at [206, 171] on span "Anyone Can See" at bounding box center [195, 170] width 32 height 6
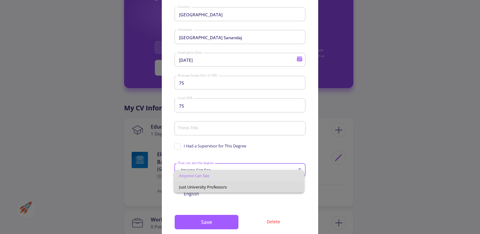
scroll to position [0, 0]
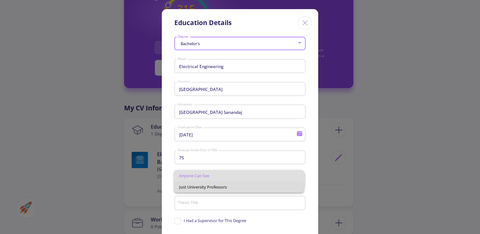
click at [199, 187] on span "Just University Professors" at bounding box center [239, 187] width 120 height 11
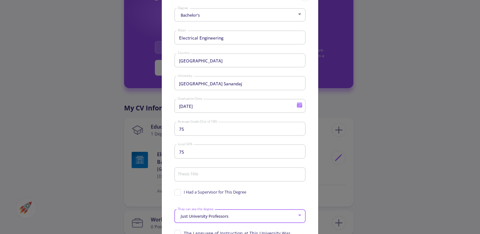
scroll to position [88, 0]
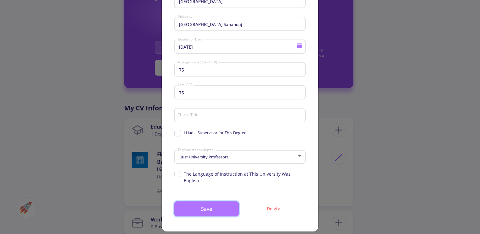
click at [196, 205] on button "Save" at bounding box center [206, 209] width 64 height 15
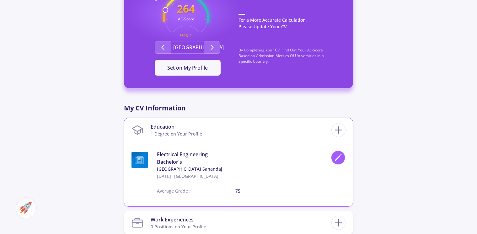
click at [339, 153] on div at bounding box center [338, 158] width 14 height 14
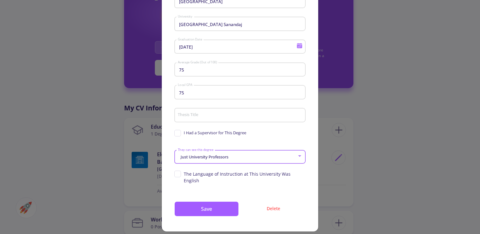
click at [193, 158] on span "Just University Professors" at bounding box center [203, 157] width 49 height 6
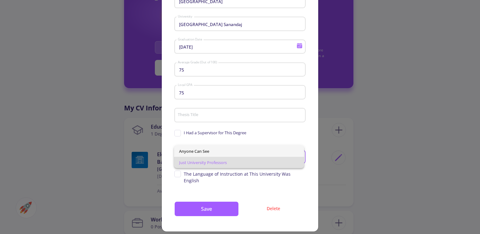
scroll to position [0, 0]
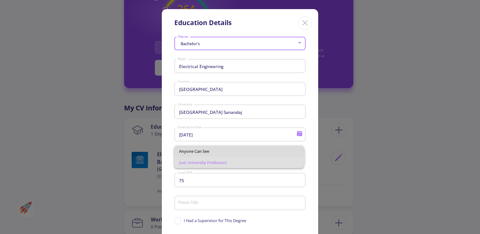
click at [195, 149] on span "Anyone Can See" at bounding box center [239, 151] width 120 height 11
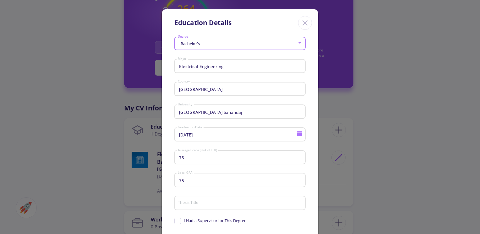
scroll to position [88, 0]
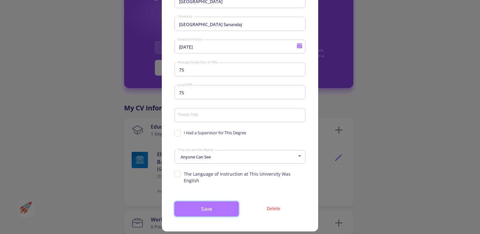
click at [200, 203] on button "Save" at bounding box center [206, 209] width 64 height 15
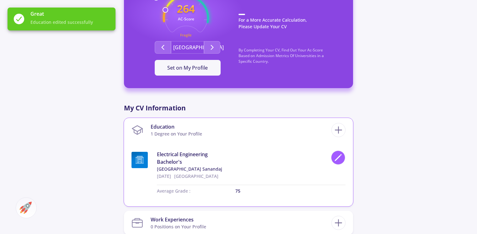
click at [338, 161] on icon at bounding box center [338, 158] width 8 height 8
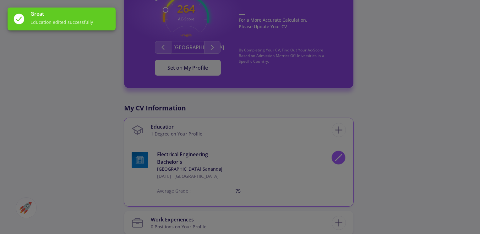
scroll to position [0, 0]
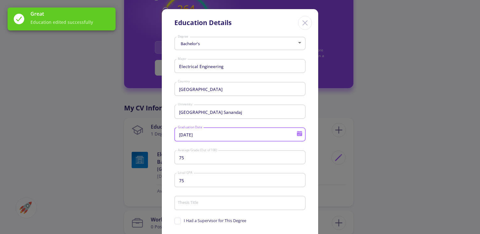
click at [205, 138] on input "[DATE]" at bounding box center [237, 135] width 121 height 6
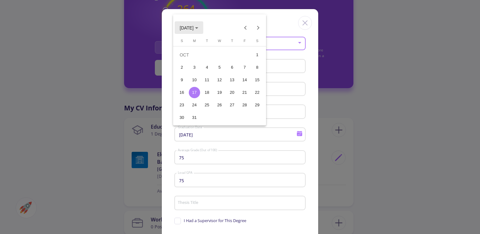
click at [193, 27] on span "[DATE]" at bounding box center [187, 27] width 14 height 5
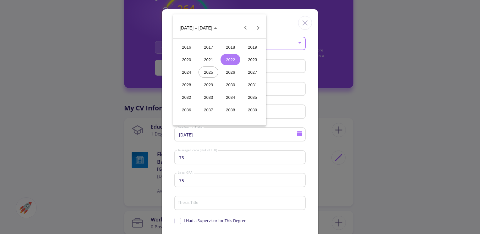
click at [227, 72] on div "2026" at bounding box center [230, 72] width 20 height 11
click at [212, 75] on div "JUN" at bounding box center [208, 72] width 20 height 11
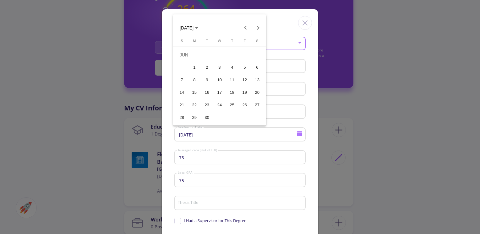
click at [212, 75] on button "9" at bounding box center [207, 80] width 13 height 13
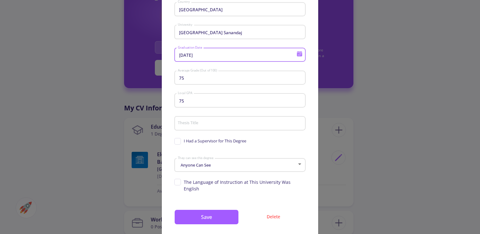
scroll to position [80, 0]
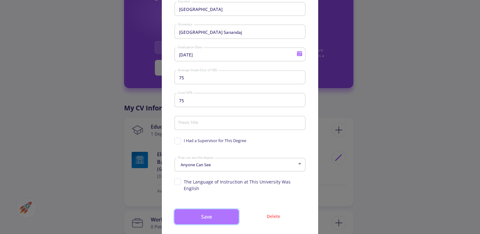
click at [190, 209] on button "Save" at bounding box center [206, 216] width 64 height 15
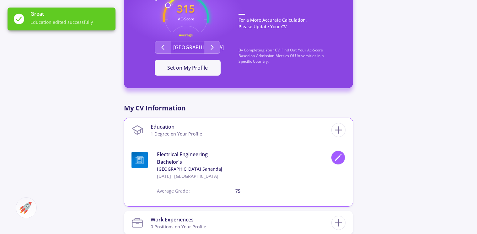
click at [340, 162] on div at bounding box center [338, 158] width 14 height 14
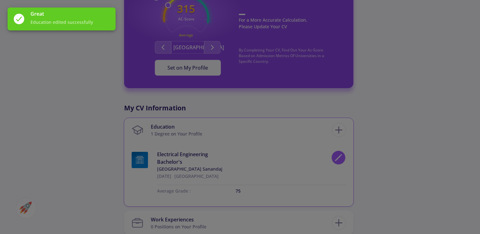
scroll to position [0, 0]
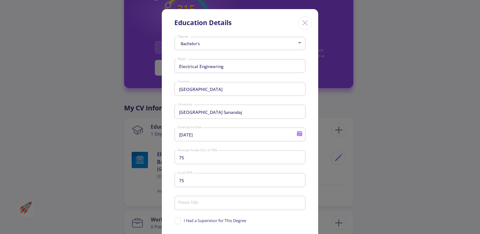
drag, startPoint x: 201, startPoint y: 128, endPoint x: 200, endPoint y: 134, distance: 5.7
click at [200, 134] on div "[DATE] Graduation Date" at bounding box center [236, 133] width 119 height 16
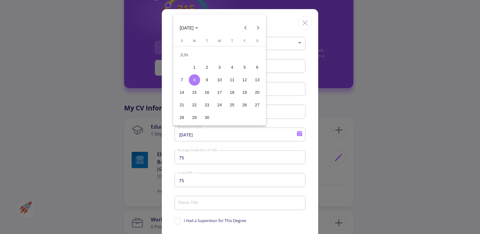
click at [200, 134] on div at bounding box center [240, 117] width 480 height 234
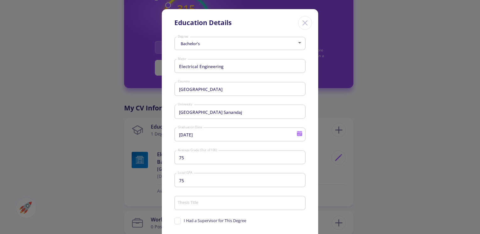
click at [198, 142] on div "[DATE] Graduation Date" at bounding box center [236, 133] width 119 height 16
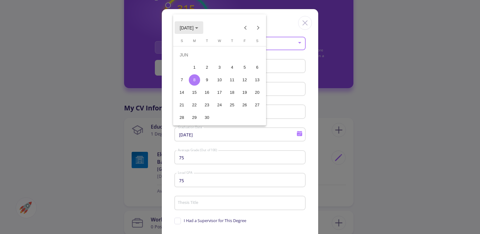
click at [192, 24] on button "[DATE]" at bounding box center [189, 27] width 29 height 13
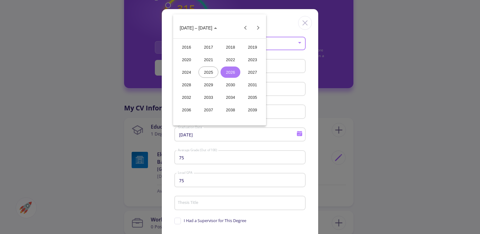
click at [229, 91] on button "2030" at bounding box center [231, 85] width 22 height 13
click at [210, 75] on div "JUN" at bounding box center [208, 72] width 20 height 11
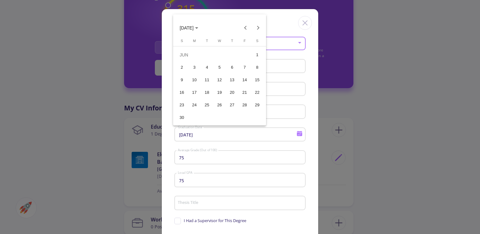
click at [207, 83] on div "11" at bounding box center [206, 79] width 11 height 11
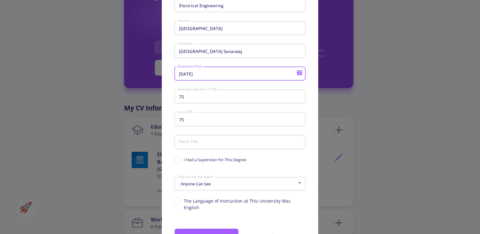
scroll to position [62, 0]
click at [190, 228] on button "Save" at bounding box center [206, 235] width 64 height 15
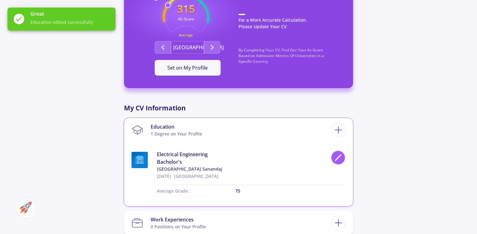
click at [338, 160] on icon at bounding box center [338, 158] width 8 height 8
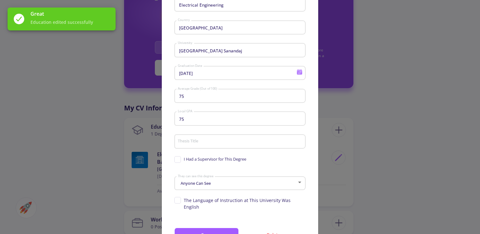
scroll to position [0, 0]
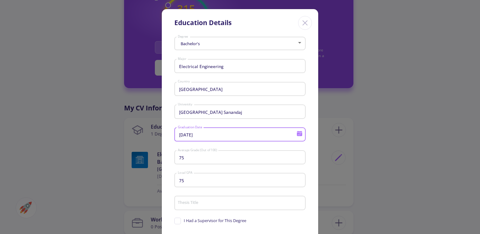
click at [201, 136] on input "[DATE]" at bounding box center [237, 135] width 121 height 6
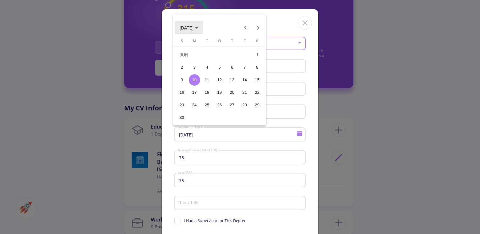
click at [193, 26] on span "[DATE]" at bounding box center [187, 27] width 14 height 5
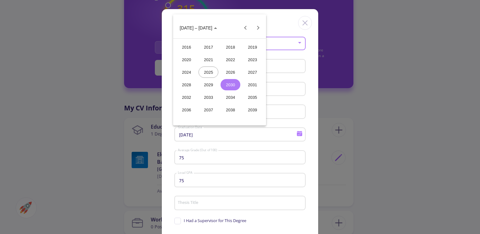
click at [227, 73] on div "2026" at bounding box center [230, 72] width 20 height 11
click at [210, 70] on div "JUN" at bounding box center [208, 72] width 20 height 11
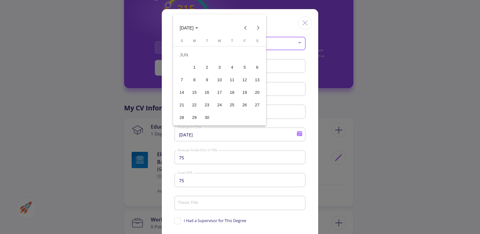
click at [209, 78] on div "9" at bounding box center [206, 79] width 11 height 11
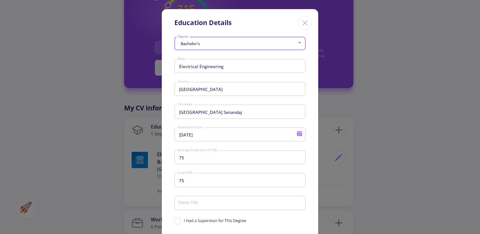
type input "[DATE]"
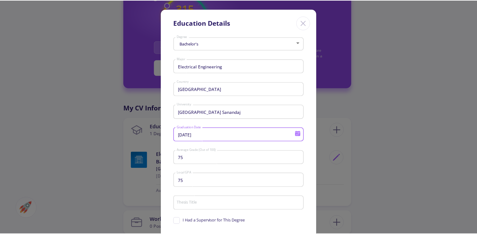
scroll to position [88, 0]
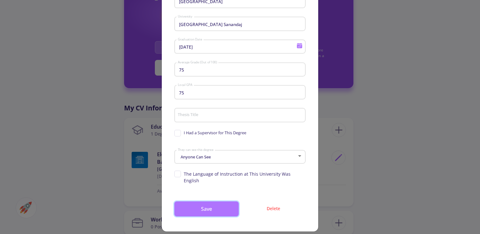
click at [199, 202] on button "Save" at bounding box center [206, 209] width 64 height 15
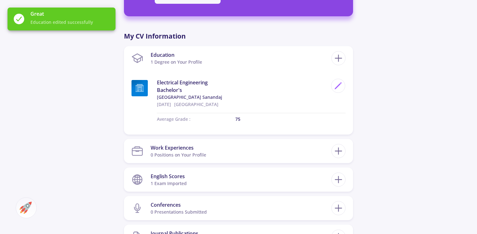
scroll to position [283, 0]
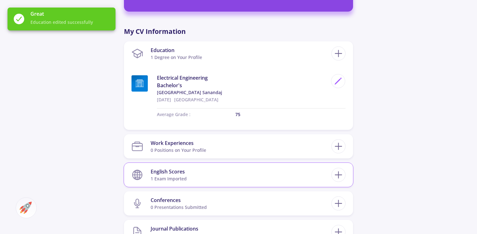
click at [196, 170] on section "English Scores 1 exam imported" at bounding box center [232, 175] width 200 height 19
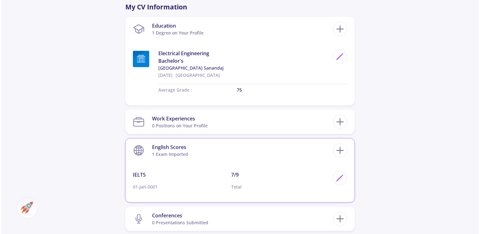
scroll to position [310, 0]
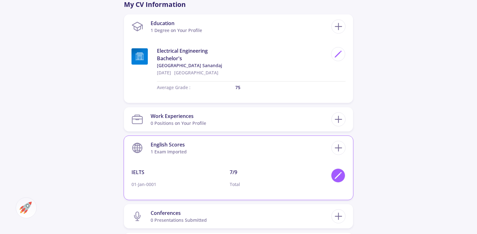
click at [339, 170] on div at bounding box center [338, 176] width 14 height 14
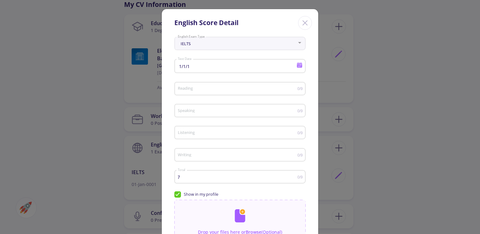
click at [194, 182] on div "7 Total" at bounding box center [237, 176] width 120 height 16
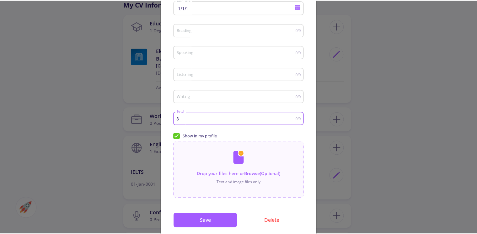
scroll to position [59, 0]
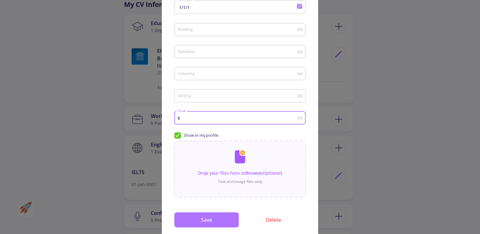
type input "8"
click at [197, 218] on button "Save" at bounding box center [206, 220] width 64 height 15
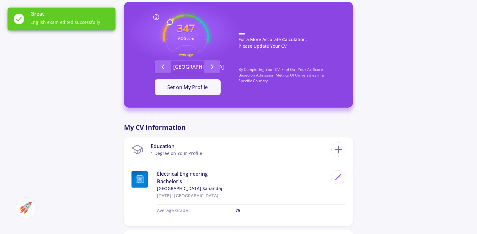
scroll to position [187, 0]
click at [205, 71] on button "Second group" at bounding box center [212, 67] width 16 height 13
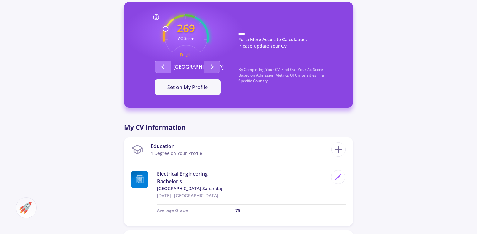
click at [165, 71] on button "Second group" at bounding box center [163, 67] width 16 height 13
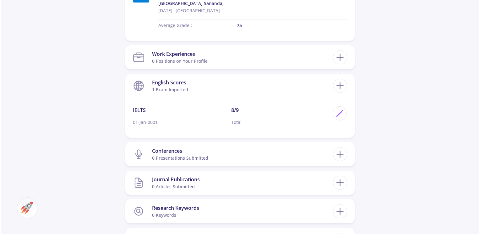
scroll to position [373, 0]
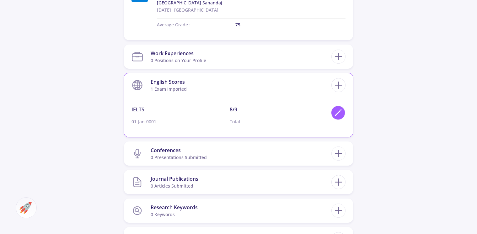
click at [339, 112] on icon at bounding box center [338, 113] width 8 height 8
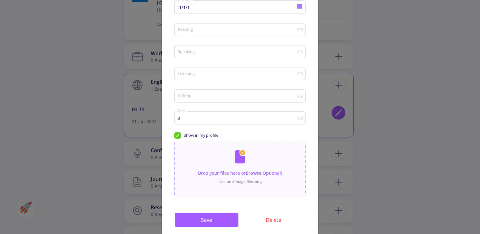
scroll to position [0, 0]
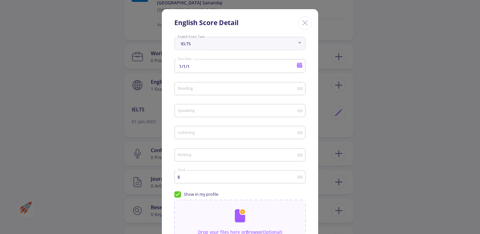
click at [206, 45] on div "IELTS" at bounding box center [237, 43] width 120 height 5
click at [297, 43] on div at bounding box center [300, 42] width 6 height 5
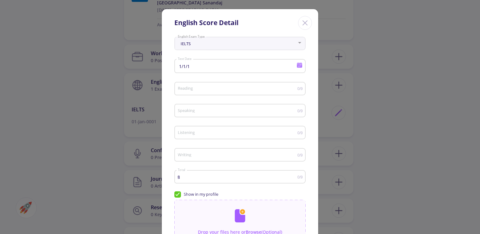
click at [297, 43] on div at bounding box center [300, 42] width 6 height 5
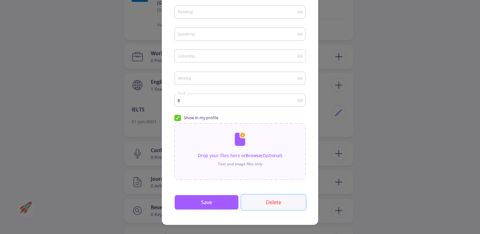
click at [271, 205] on button "Delete" at bounding box center [273, 202] width 64 height 15
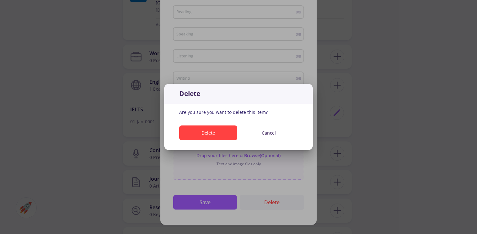
scroll to position [0, 0]
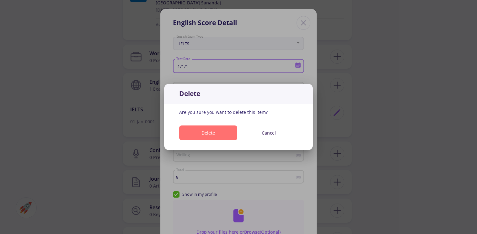
click at [223, 133] on button "Delete" at bounding box center [208, 133] width 58 height 15
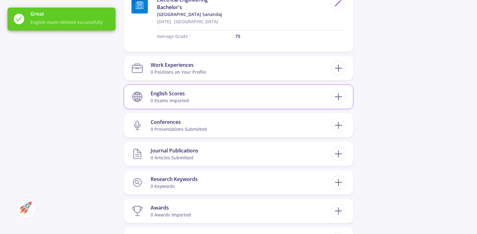
scroll to position [362, 0]
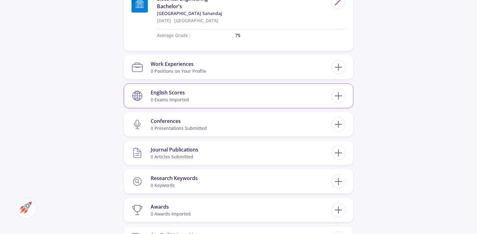
click at [214, 92] on section "English Scores 0 exams imported" at bounding box center [232, 95] width 200 height 19
click at [339, 95] on line at bounding box center [339, 96] width 0 height 7
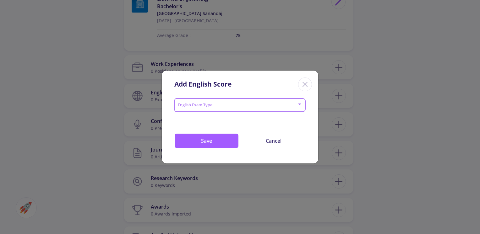
click at [277, 106] on span at bounding box center [238, 105] width 118 height 4
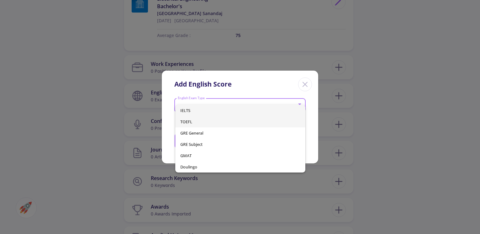
click at [231, 123] on span "TOEFL" at bounding box center [240, 121] width 120 height 11
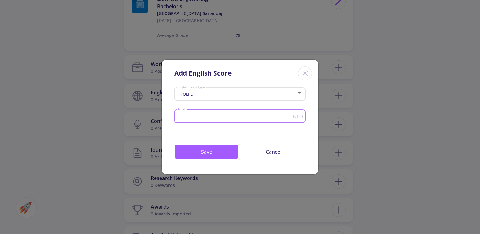
click at [223, 116] on input "Total" at bounding box center [235, 116] width 116 height 5
type input "95"
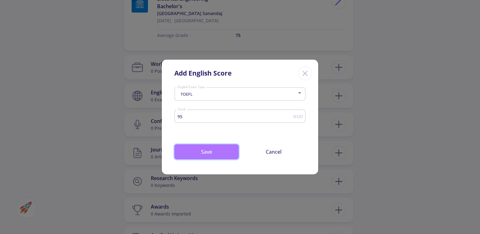
click at [204, 156] on button "Save" at bounding box center [206, 151] width 64 height 15
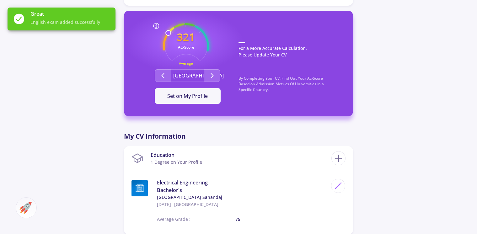
scroll to position [173, 0]
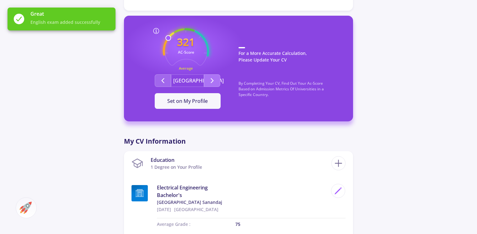
click at [213, 85] on button "Second group" at bounding box center [212, 80] width 16 height 13
click at [165, 79] on icon "Second group" at bounding box center [163, 81] width 8 height 8
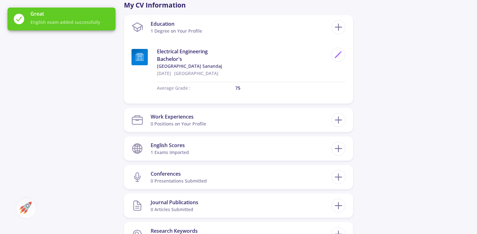
scroll to position [314, 0]
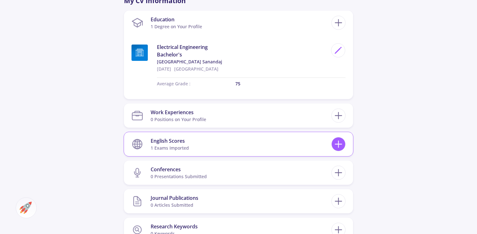
click at [340, 149] on icon at bounding box center [339, 144] width 12 height 12
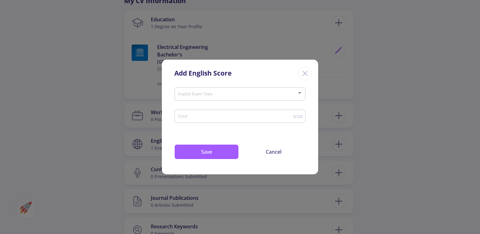
click at [218, 100] on div "English Exam Type" at bounding box center [239, 93] width 125 height 16
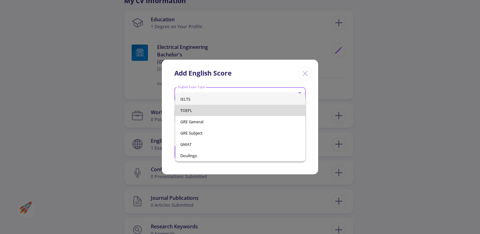
click at [214, 108] on span "TOEFL" at bounding box center [240, 110] width 120 height 11
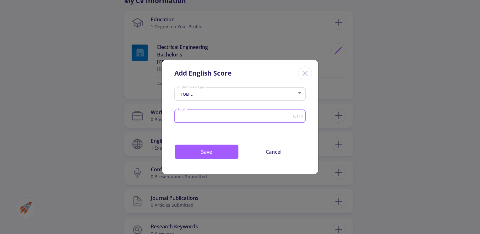
click at [216, 115] on input "Total" at bounding box center [235, 116] width 116 height 5
type input "100"
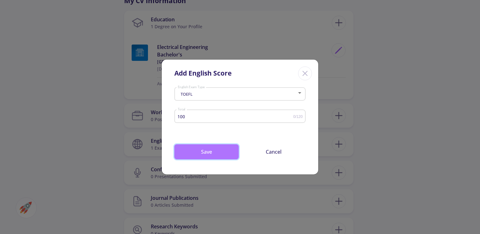
click at [210, 155] on button "Save" at bounding box center [206, 151] width 64 height 15
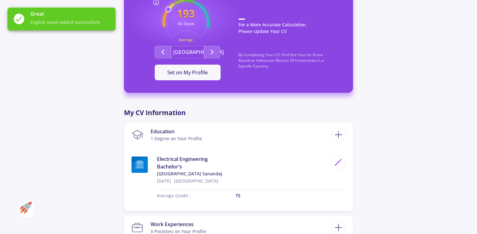
scroll to position [195, 0]
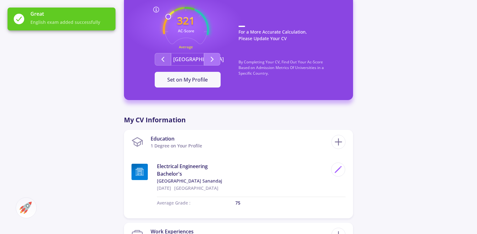
click at [211, 60] on icon "Second group" at bounding box center [213, 60] width 8 height 8
click at [171, 58] on button "[GEOGRAPHIC_DATA]" at bounding box center [187, 59] width 33 height 13
click at [167, 59] on button "Second group" at bounding box center [163, 59] width 16 height 13
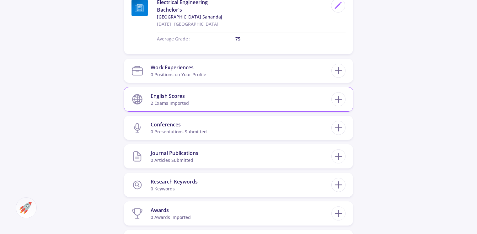
scroll to position [359, 0]
click at [343, 104] on icon at bounding box center [339, 99] width 12 height 12
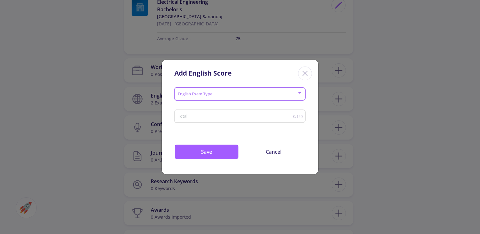
click at [254, 92] on span at bounding box center [238, 94] width 118 height 4
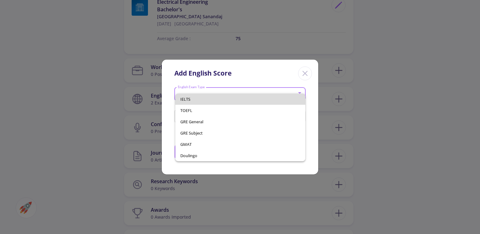
click at [239, 101] on span "IELTS" at bounding box center [240, 99] width 120 height 11
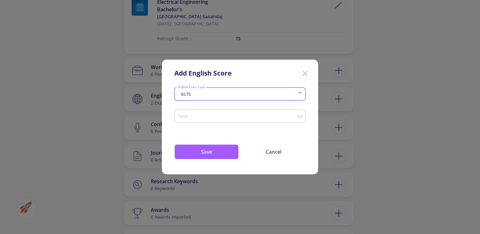
click at [236, 94] on div "IELTS" at bounding box center [237, 94] width 120 height 5
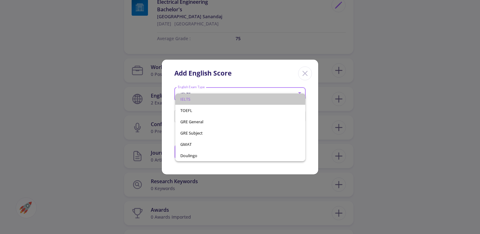
click at [193, 99] on span "IELTS" at bounding box center [240, 99] width 120 height 11
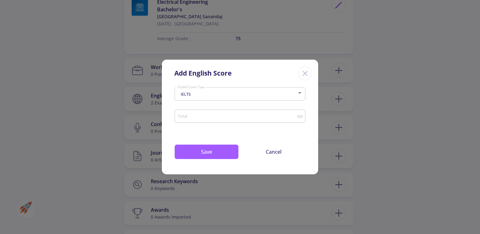
click at [196, 122] on div "Total" at bounding box center [237, 115] width 120 height 16
type input "7"
click at [204, 155] on button "Save" at bounding box center [206, 151] width 64 height 15
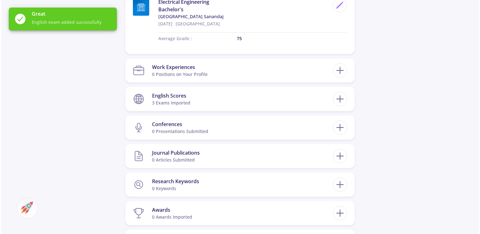
scroll to position [369, 0]
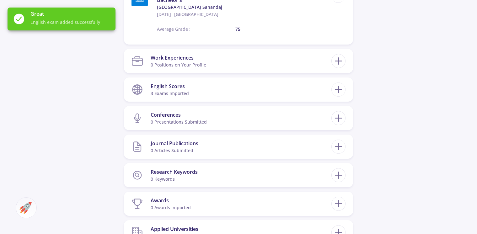
click at [204, 155] on section "Journal Publications 0 articles submitted" at bounding box center [232, 146] width 200 height 19
click at [342, 149] on icon at bounding box center [339, 147] width 12 height 12
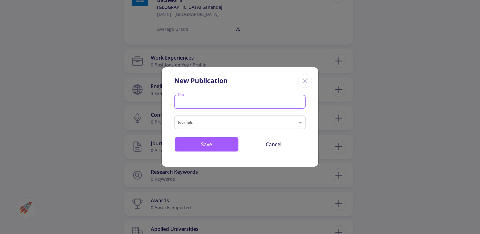
click at [219, 104] on input "Title" at bounding box center [240, 103] width 127 height 6
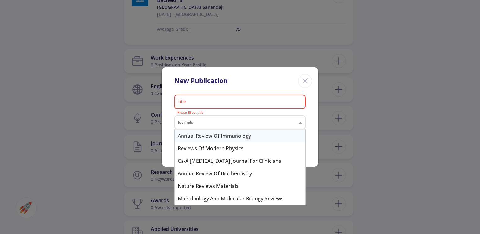
click at [302, 122] on span at bounding box center [301, 123] width 8 height 8
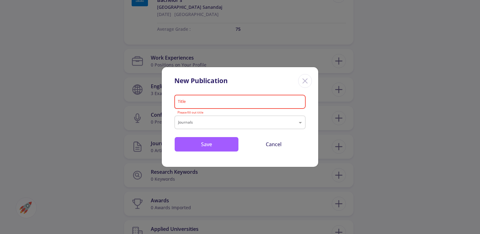
click at [318, 149] on div "New Publication Title Please fill out title Journals Save Cancel" at bounding box center [239, 117] width 157 height 100
click at [274, 143] on button "Cancel" at bounding box center [273, 144] width 64 height 15
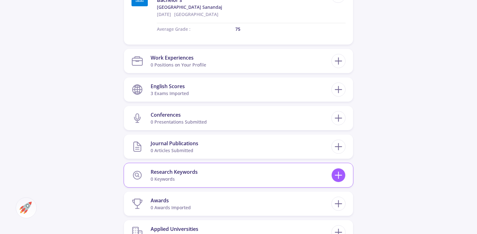
click at [338, 173] on icon at bounding box center [339, 176] width 12 height 12
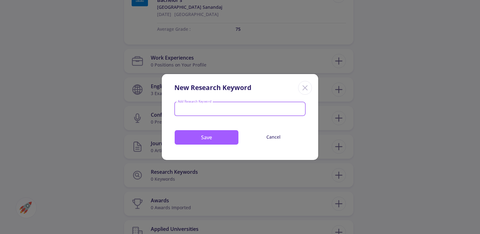
click at [233, 107] on input "Add Research Keyword" at bounding box center [239, 110] width 125 height 6
click at [273, 138] on button "Cancel" at bounding box center [273, 137] width 64 height 14
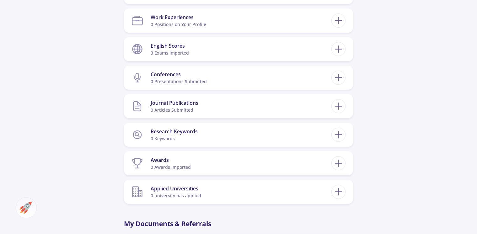
scroll to position [419, 0]
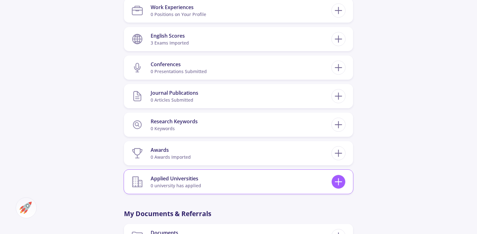
click at [339, 182] on line at bounding box center [338, 182] width 7 height 0
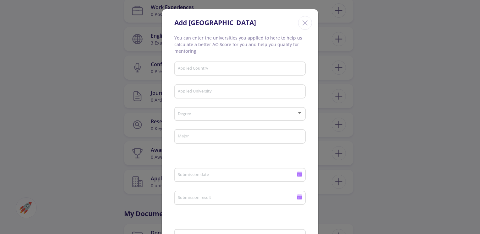
click at [303, 19] on icon "Close" at bounding box center [305, 23] width 10 height 10
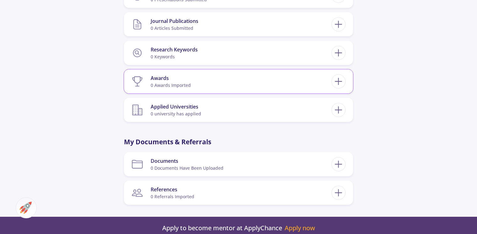
scroll to position [502, 0]
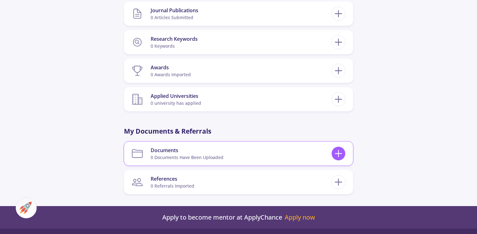
click at [338, 157] on icon at bounding box center [339, 154] width 12 height 12
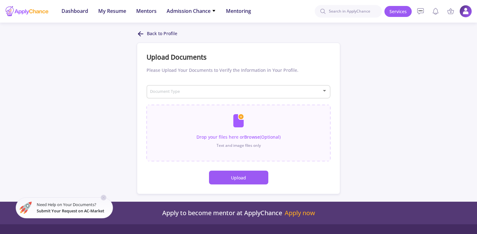
click at [141, 33] on icon at bounding box center [141, 34] width 8 height 8
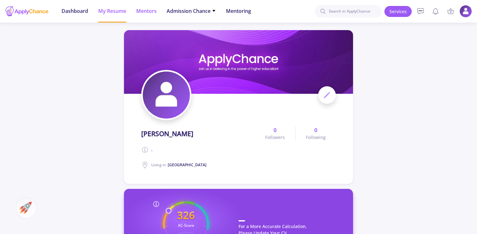
click at [148, 12] on span "Mentors" at bounding box center [146, 11] width 20 height 8
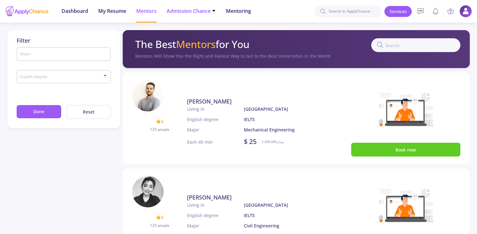
click at [184, 12] on span "Admission Chance" at bounding box center [191, 11] width 49 height 8
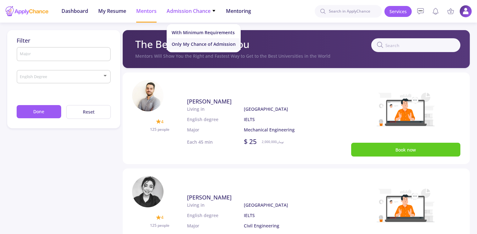
click at [185, 45] on link "Only My Chance of Admission" at bounding box center [204, 44] width 74 height 12
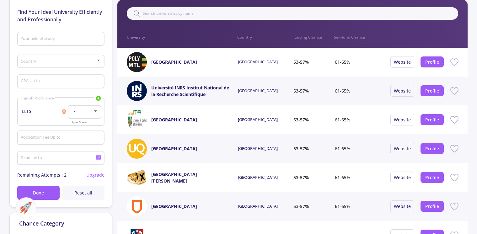
scroll to position [64, 0]
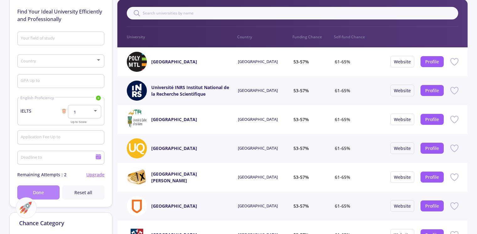
click at [41, 195] on span "Done" at bounding box center [38, 192] width 11 height 7
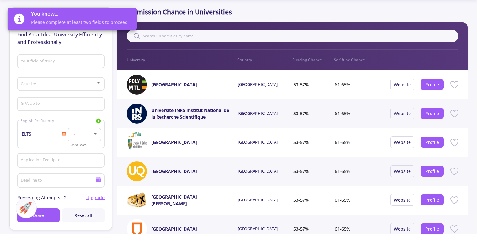
scroll to position [39, 0]
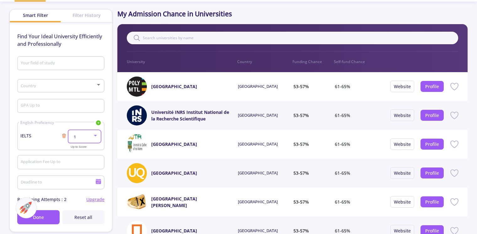
click at [94, 135] on div at bounding box center [95, 136] width 3 height 2
click at [79, 202] on span "7" at bounding box center [85, 204] width 22 height 11
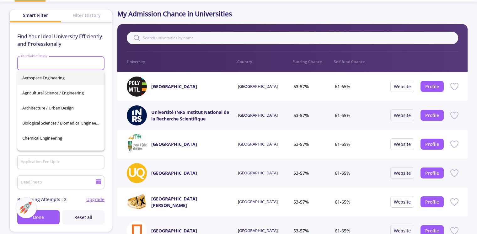
click at [59, 62] on input "Your field of study" at bounding box center [61, 64] width 83 height 6
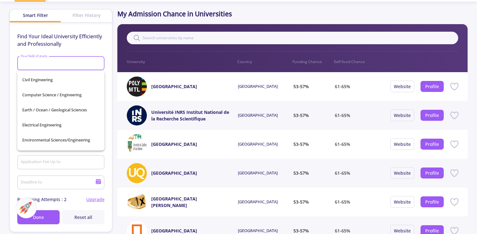
scroll to position [89, 0]
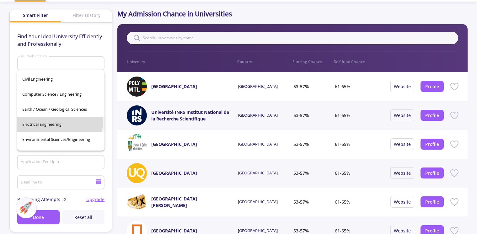
click at [45, 121] on span "Electrical Engineering" at bounding box center [60, 124] width 77 height 15
type input "Electrical Engineering"
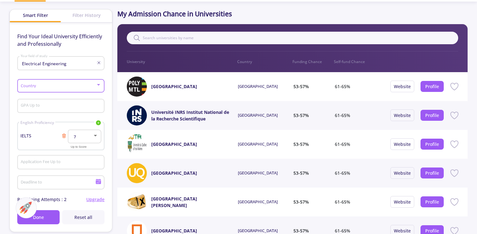
click at [43, 89] on div at bounding box center [57, 86] width 75 height 5
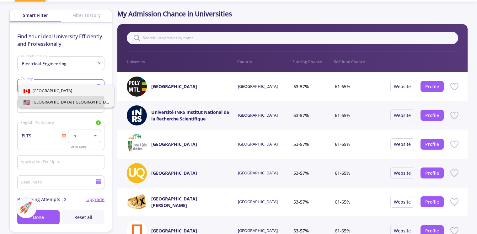
click at [44, 104] on span "[GEOGRAPHIC_DATA] ([GEOGRAPHIC_DATA])" at bounding box center [73, 102] width 86 height 6
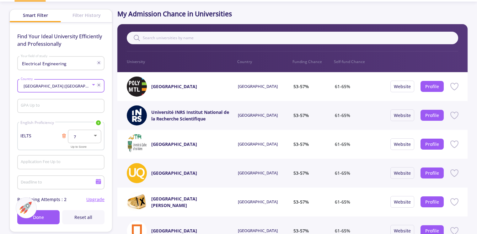
click at [101, 85] on icon at bounding box center [98, 85] width 5 height 5
click at [91, 79] on div at bounding box center [238, 117] width 477 height 234
click at [62, 104] on input "GPA Up to" at bounding box center [61, 107] width 83 height 6
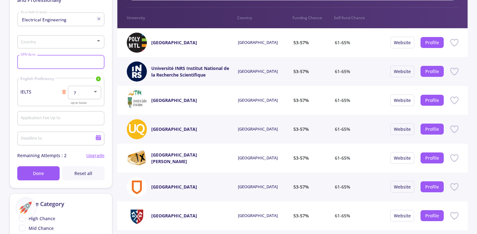
scroll to position [87, 0]
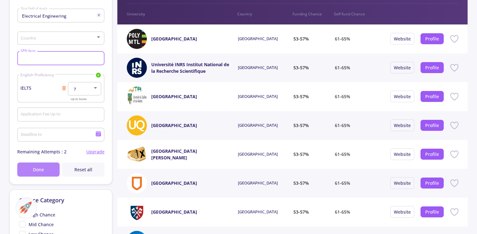
click at [47, 168] on button "Done" at bounding box center [38, 170] width 42 height 14
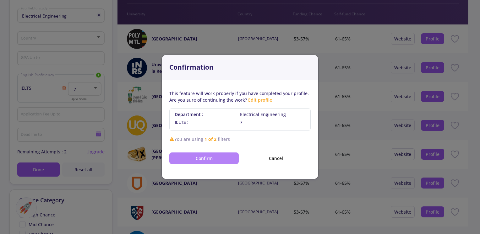
click at [211, 156] on button "Confirm" at bounding box center [203, 159] width 69 height 12
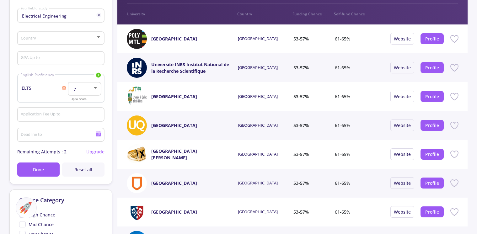
scroll to position [0, 0]
